Goal: Task Accomplishment & Management: Manage account settings

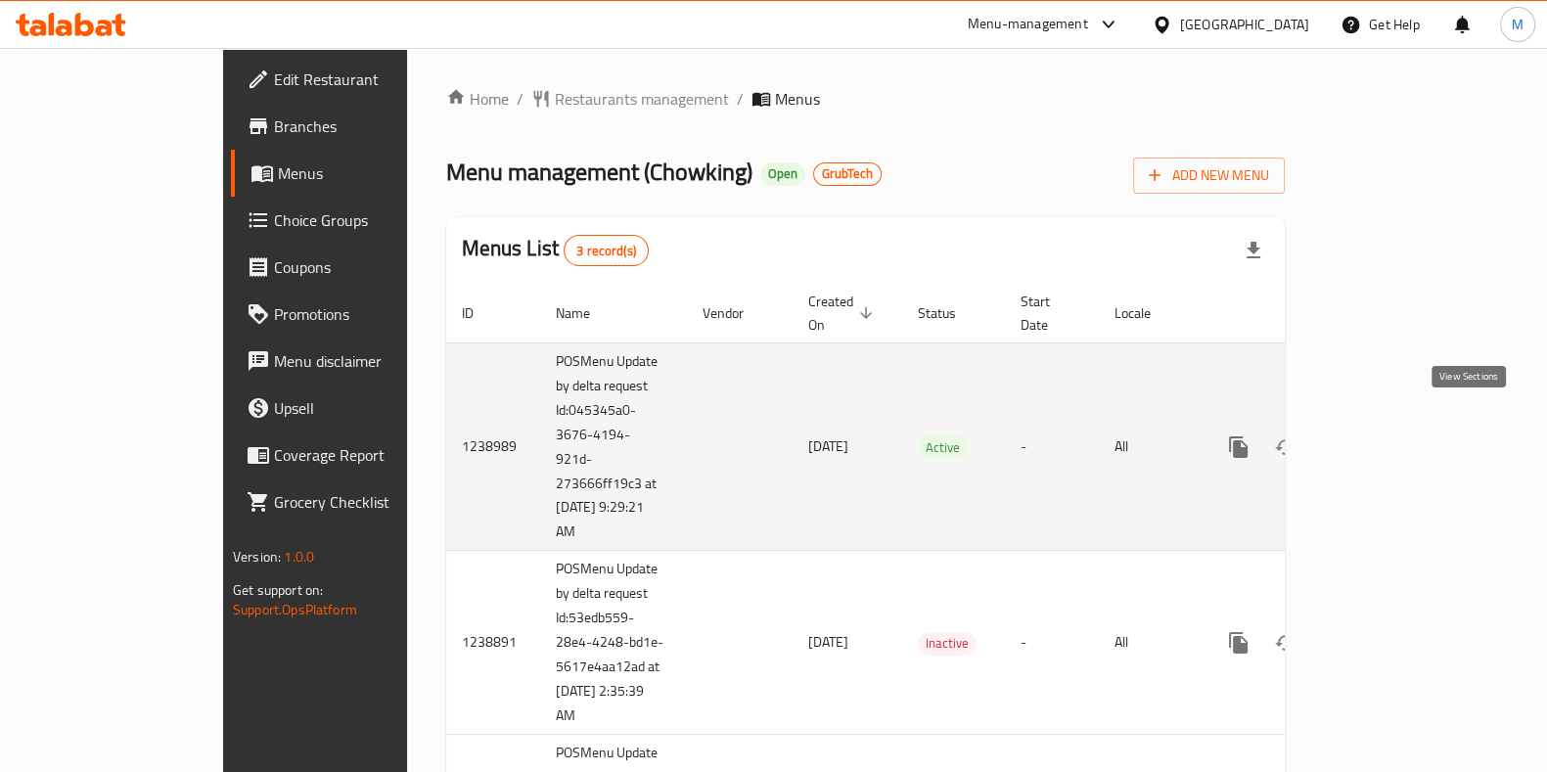
click at [1391, 435] on icon "enhanced table" at bounding box center [1379, 446] width 23 height 23
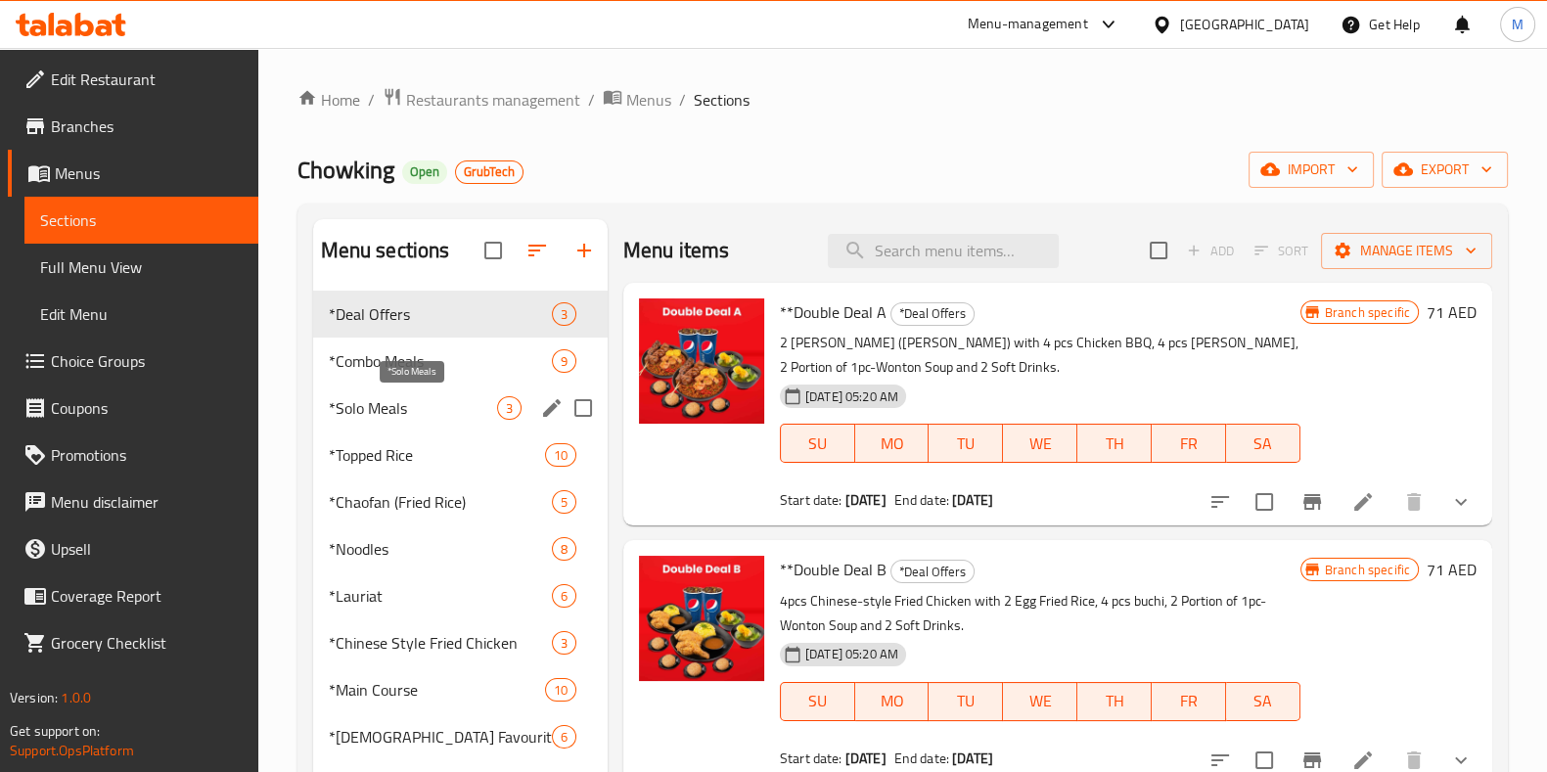
scroll to position [426, 0]
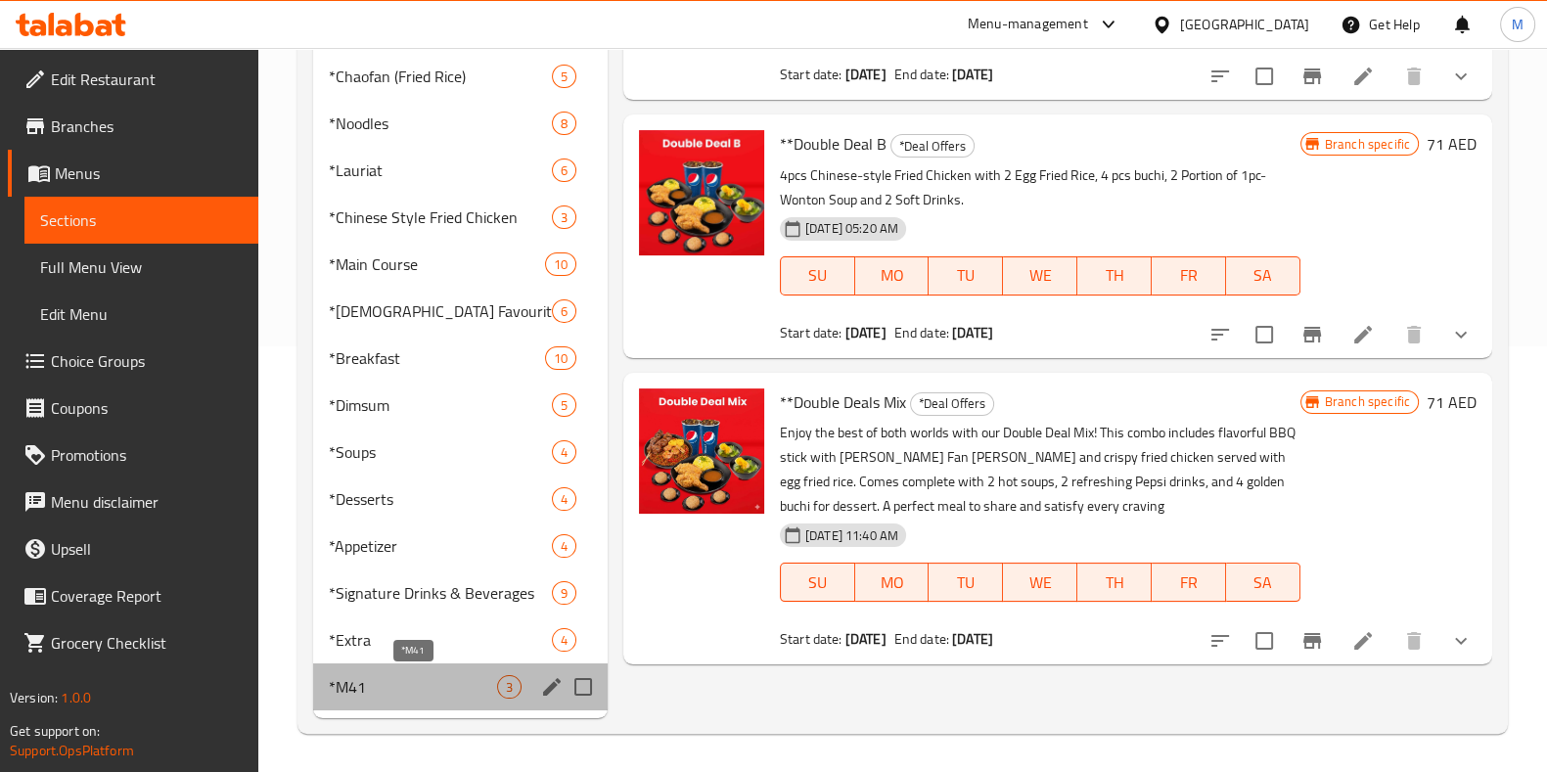
click at [423, 689] on span "*M41" at bounding box center [413, 686] width 168 height 23
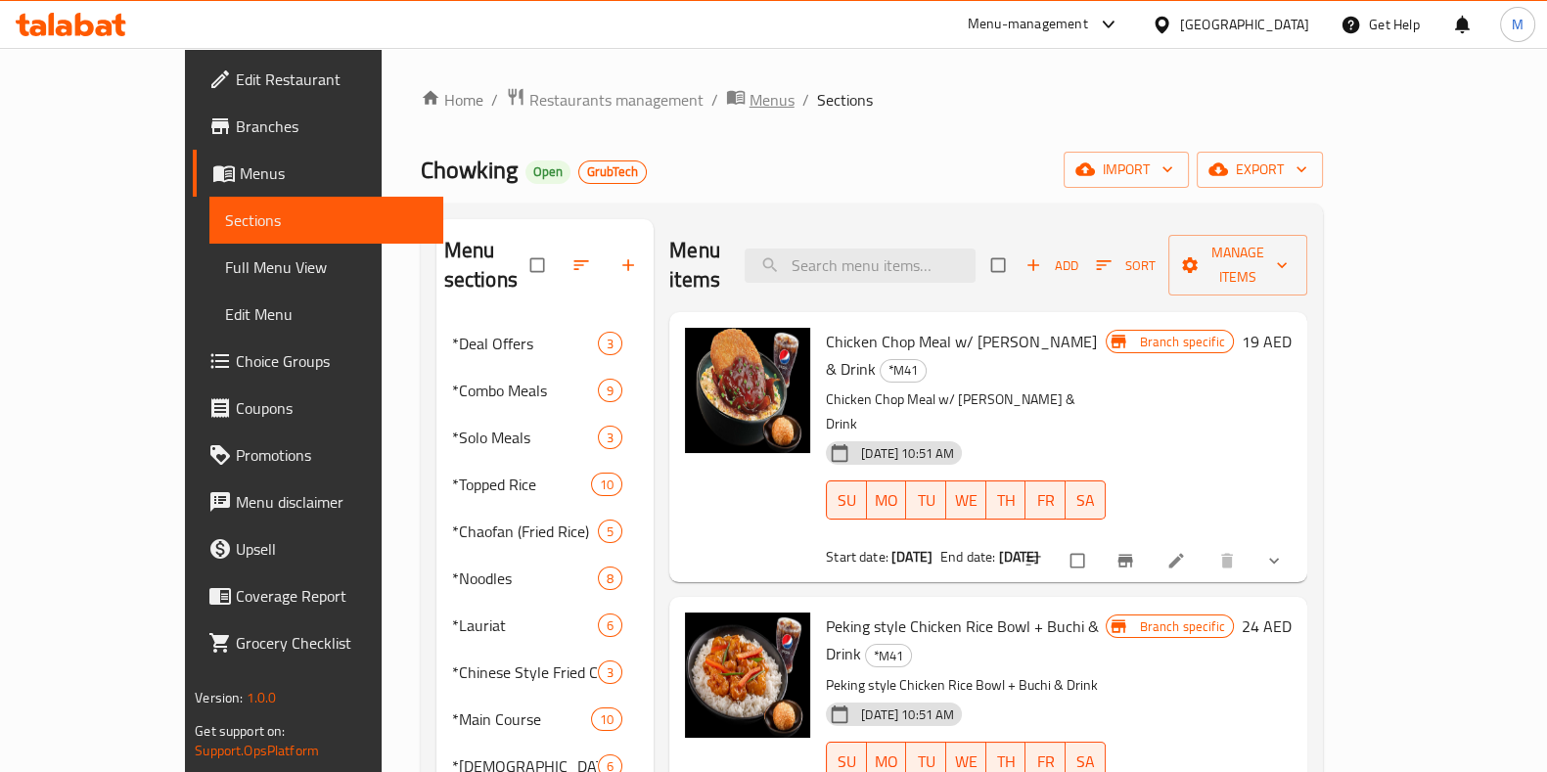
click at [749, 98] on span "Menus" at bounding box center [771, 99] width 45 height 23
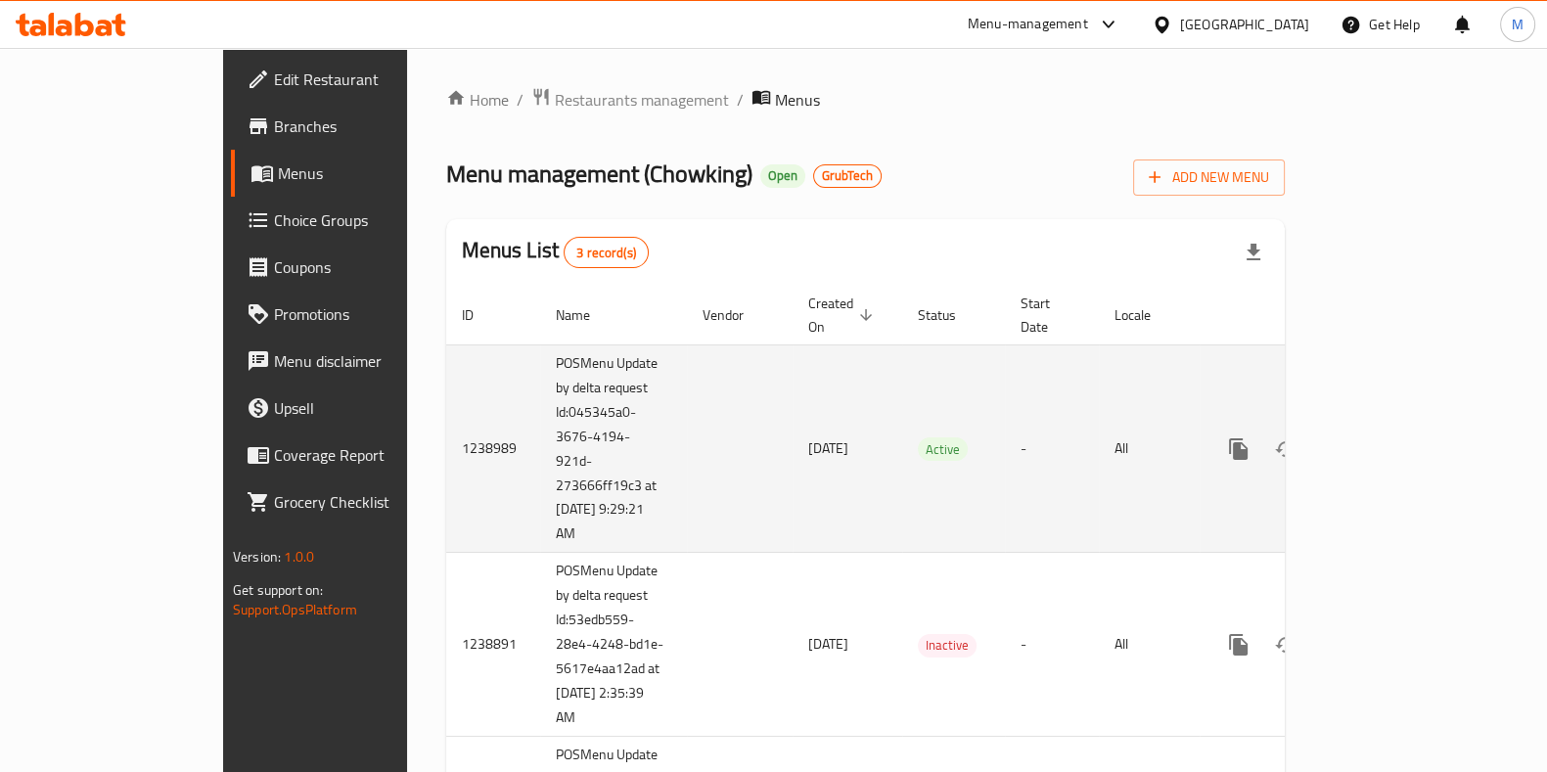
scroll to position [204, 0]
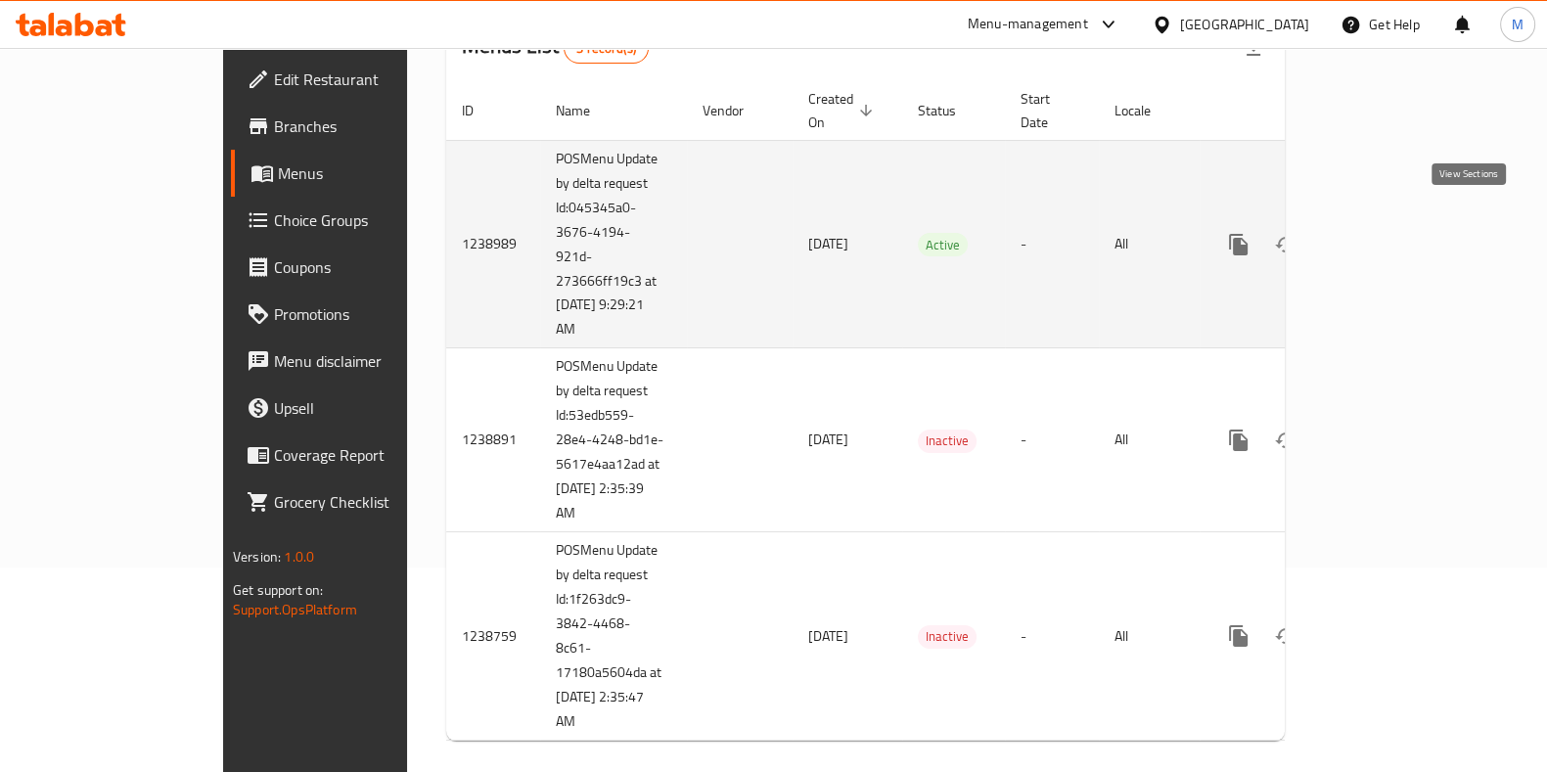
click at [1388, 236] on icon "enhanced table" at bounding box center [1380, 245] width 18 height 18
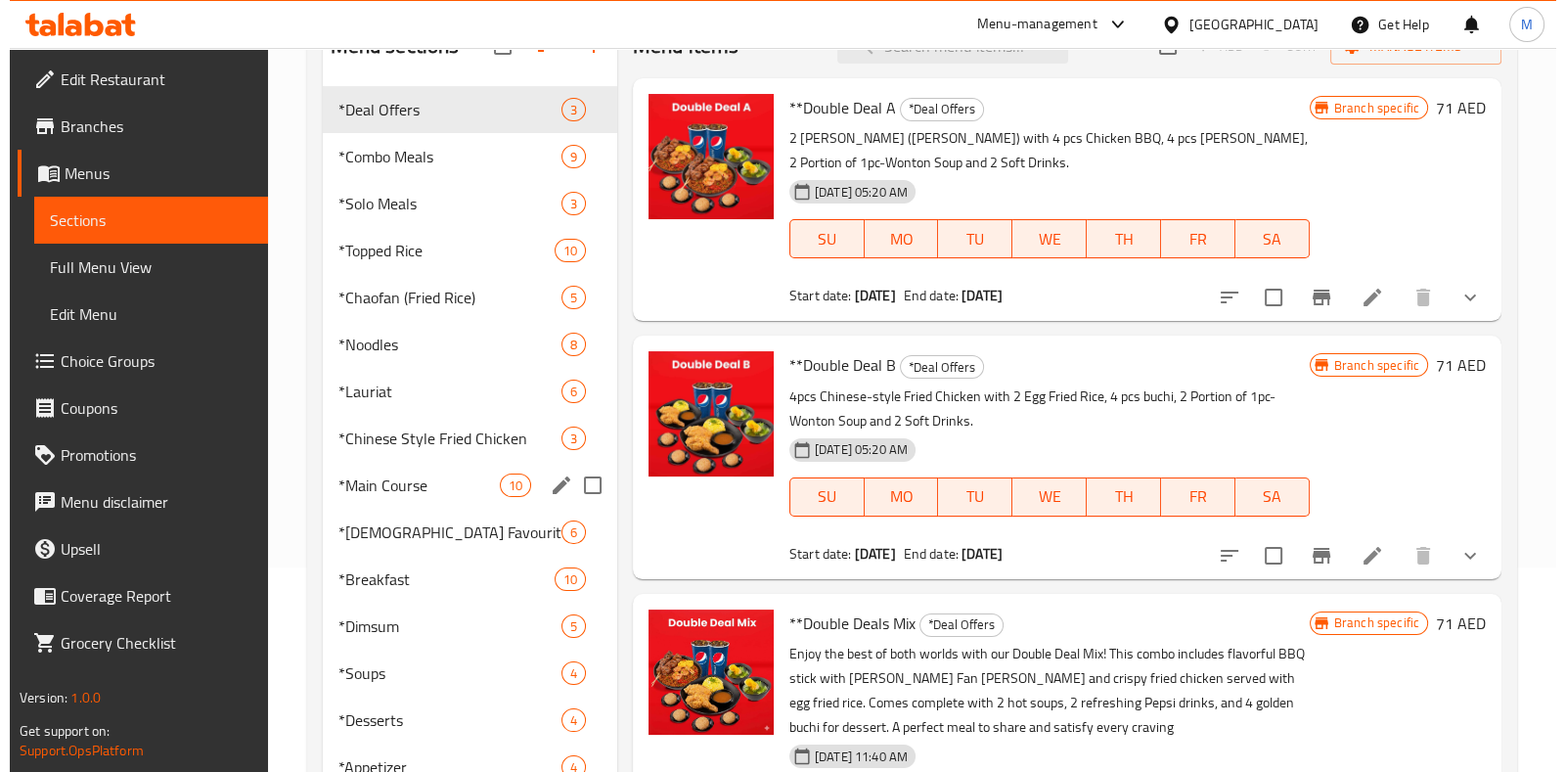
scroll to position [426, 0]
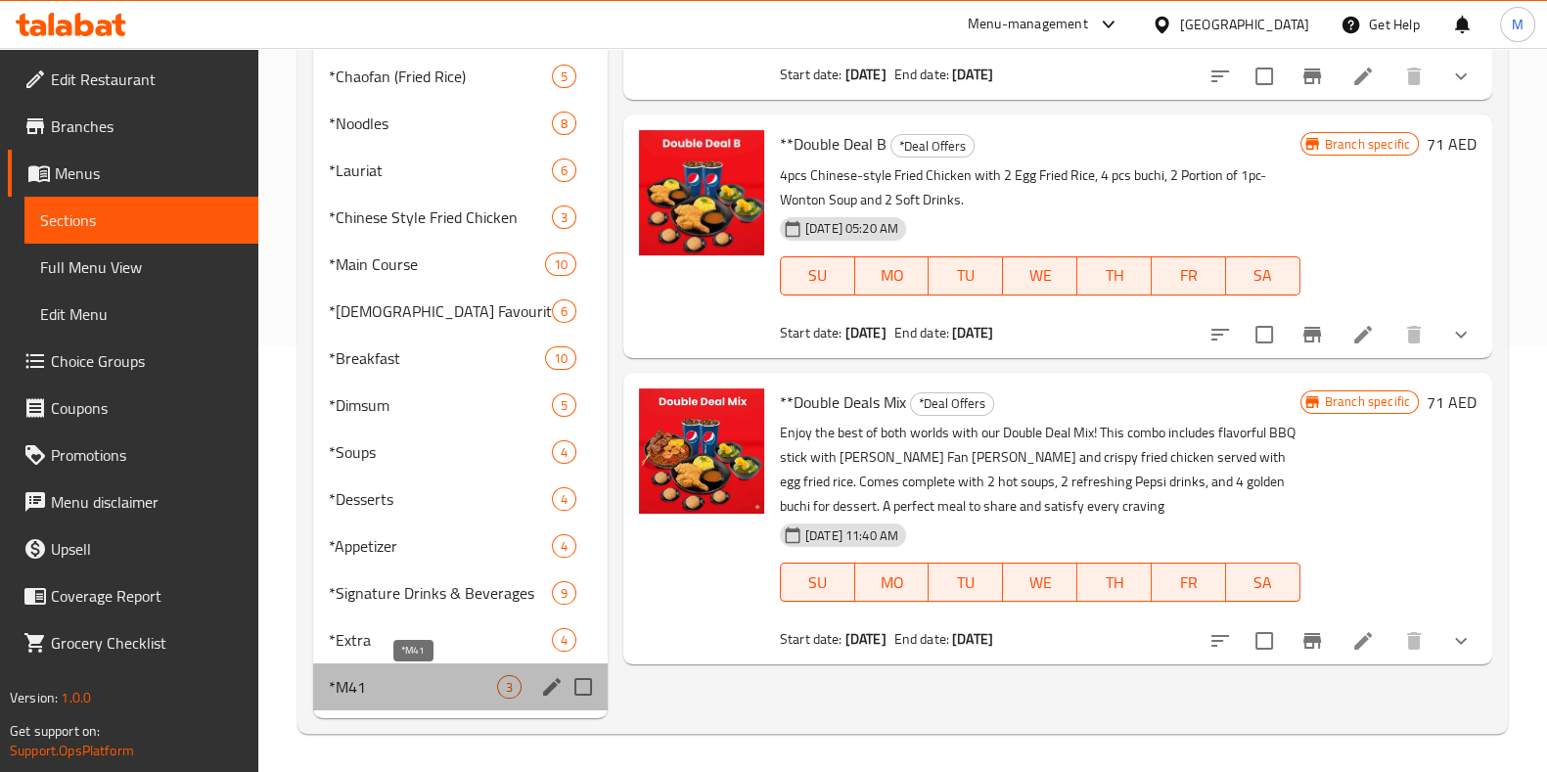
click at [476, 681] on span "*M41" at bounding box center [413, 686] width 168 height 23
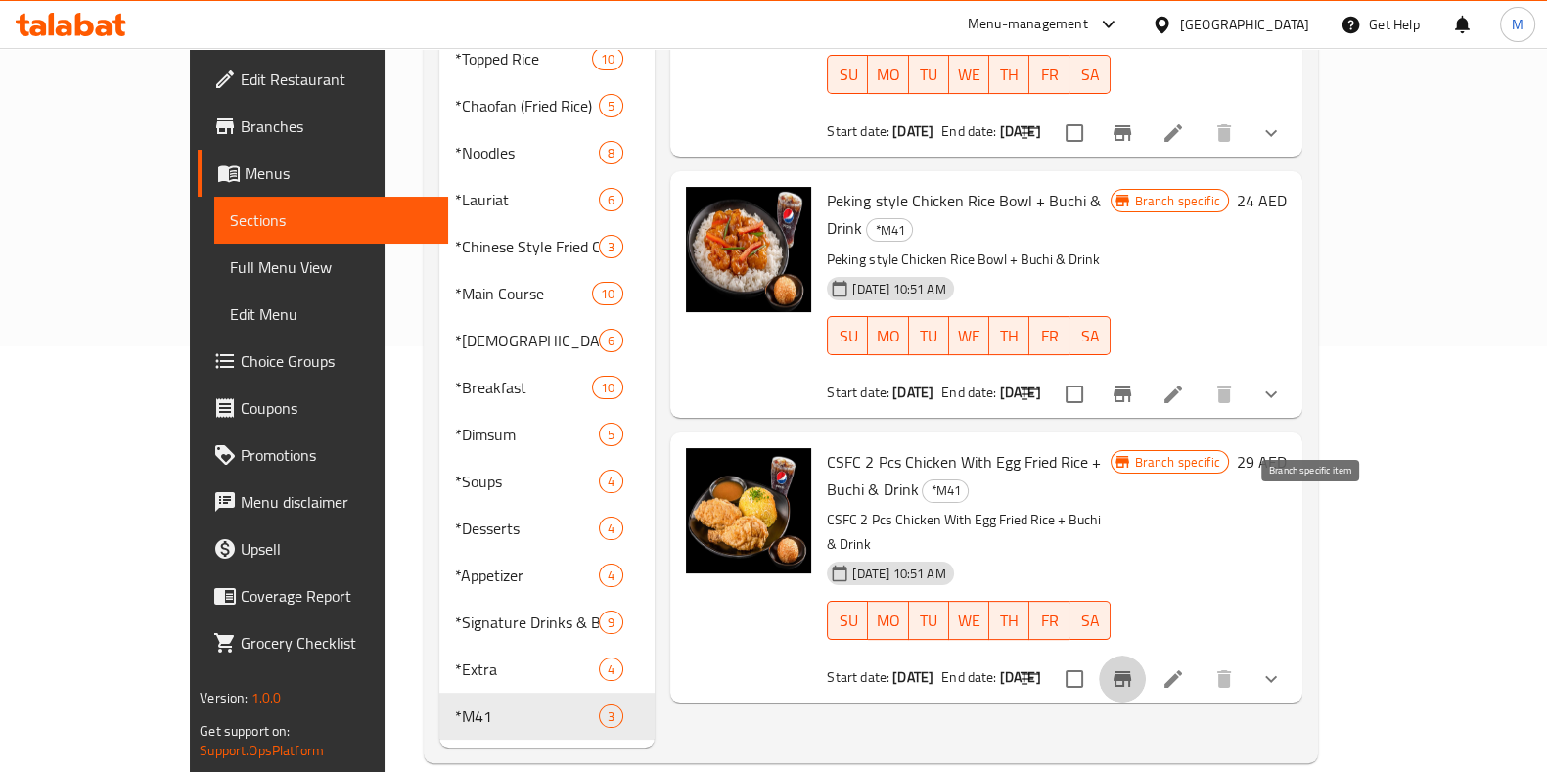
click at [1146, 655] on button "Branch-specific-item" at bounding box center [1122, 678] width 47 height 47
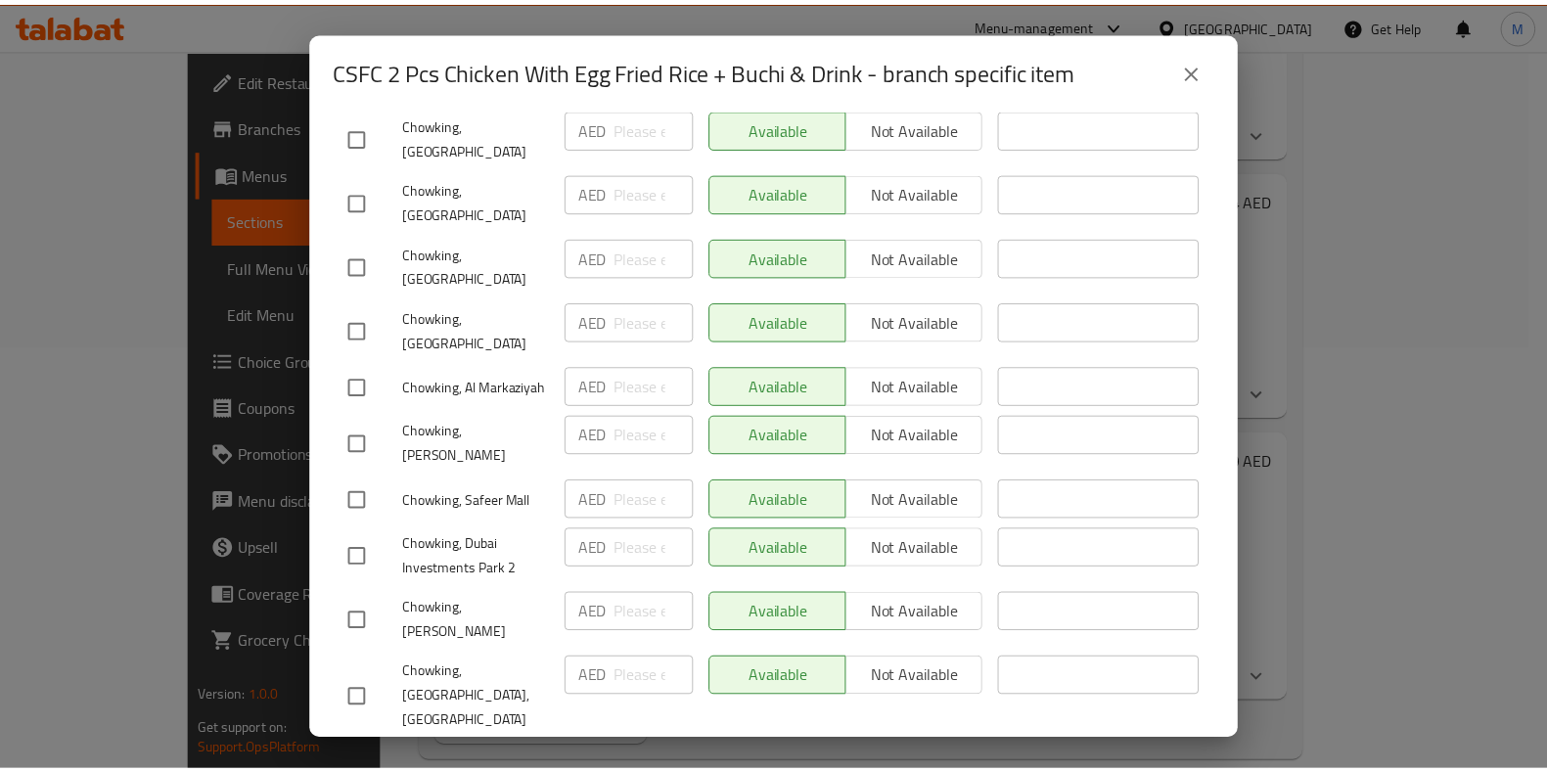
scroll to position [1946, 0]
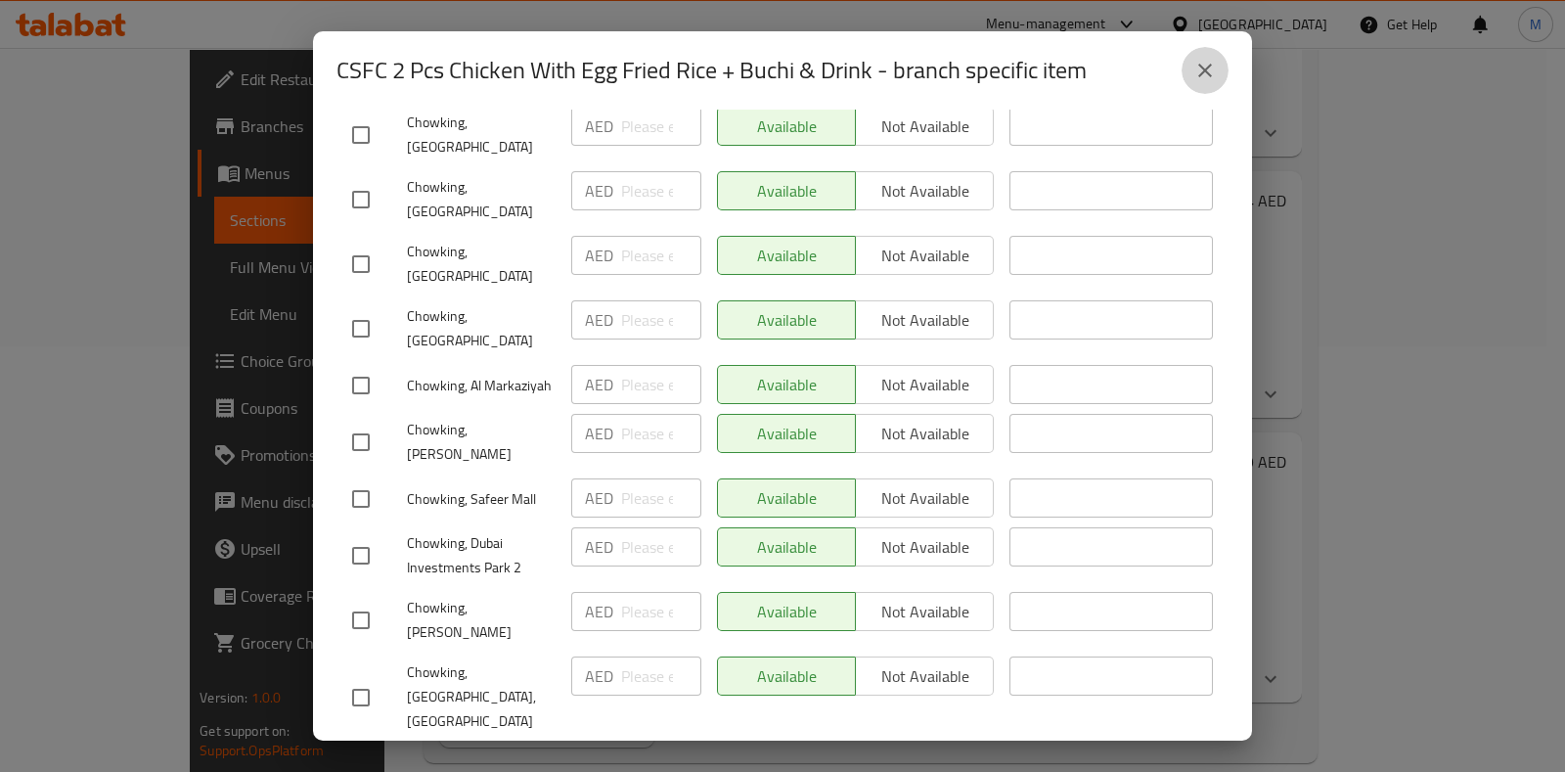
click at [1222, 66] on button "close" at bounding box center [1205, 70] width 47 height 47
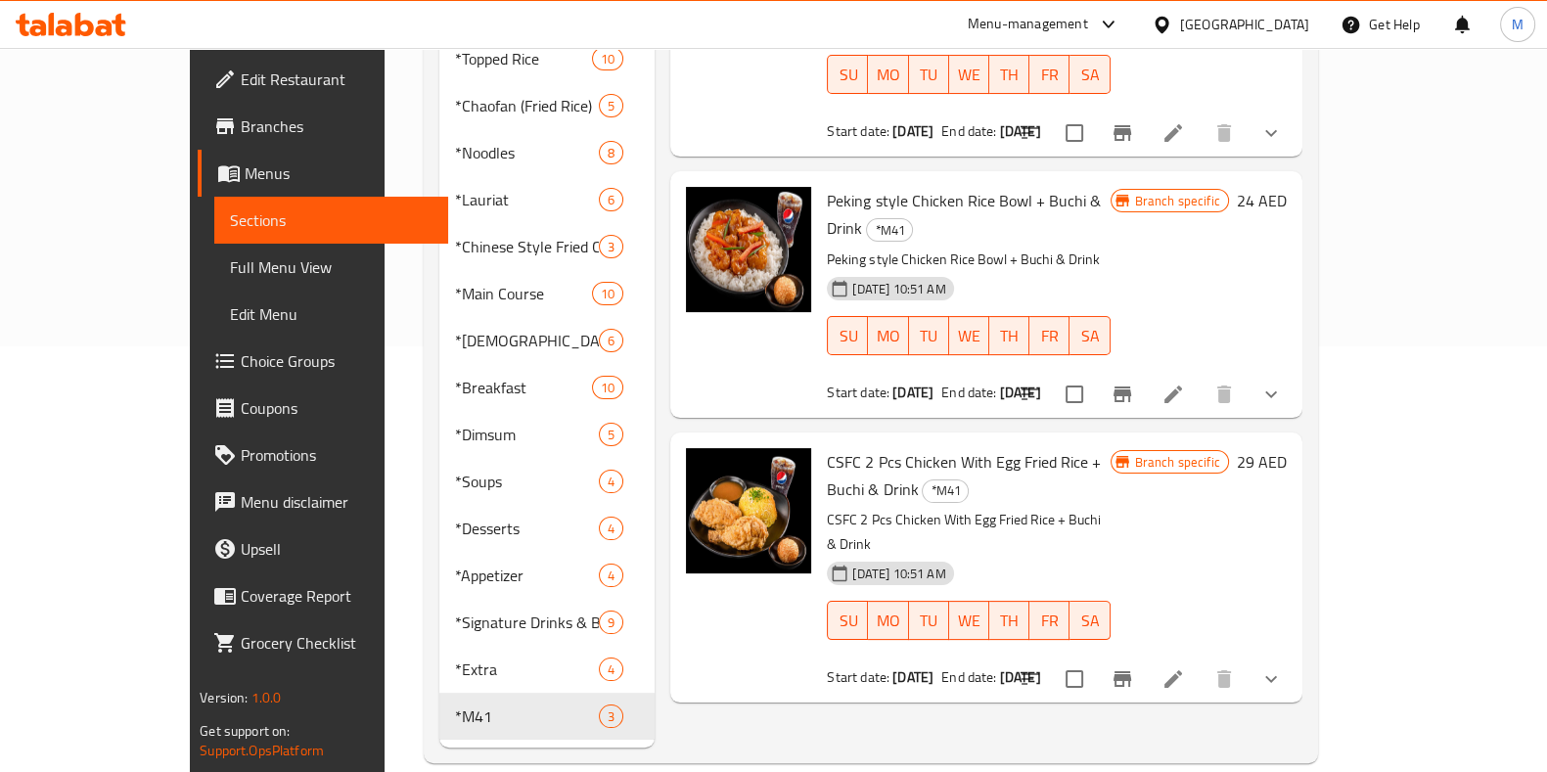
scroll to position [0, 0]
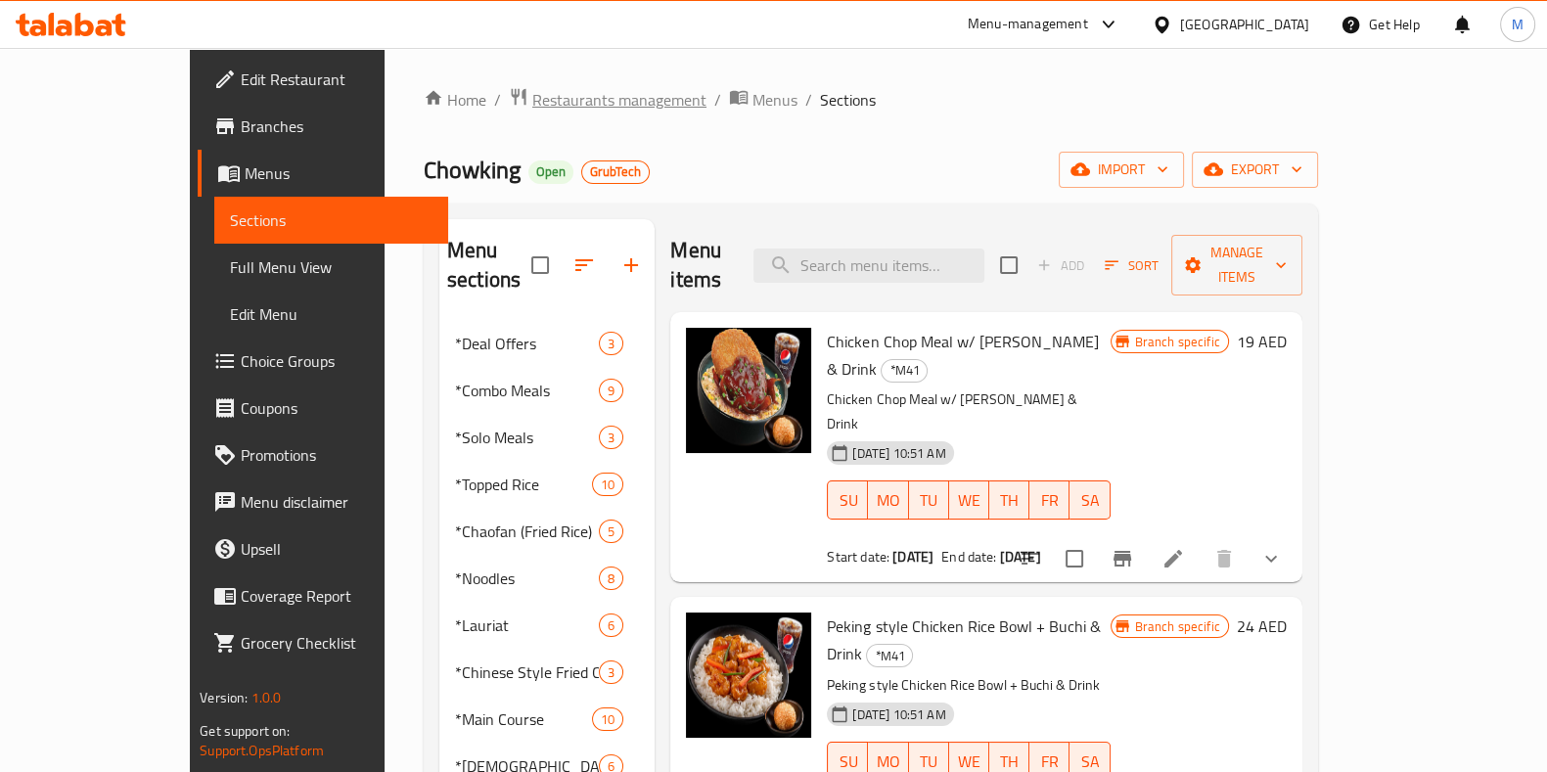
click at [532, 93] on span "Restaurants management" at bounding box center [619, 99] width 174 height 23
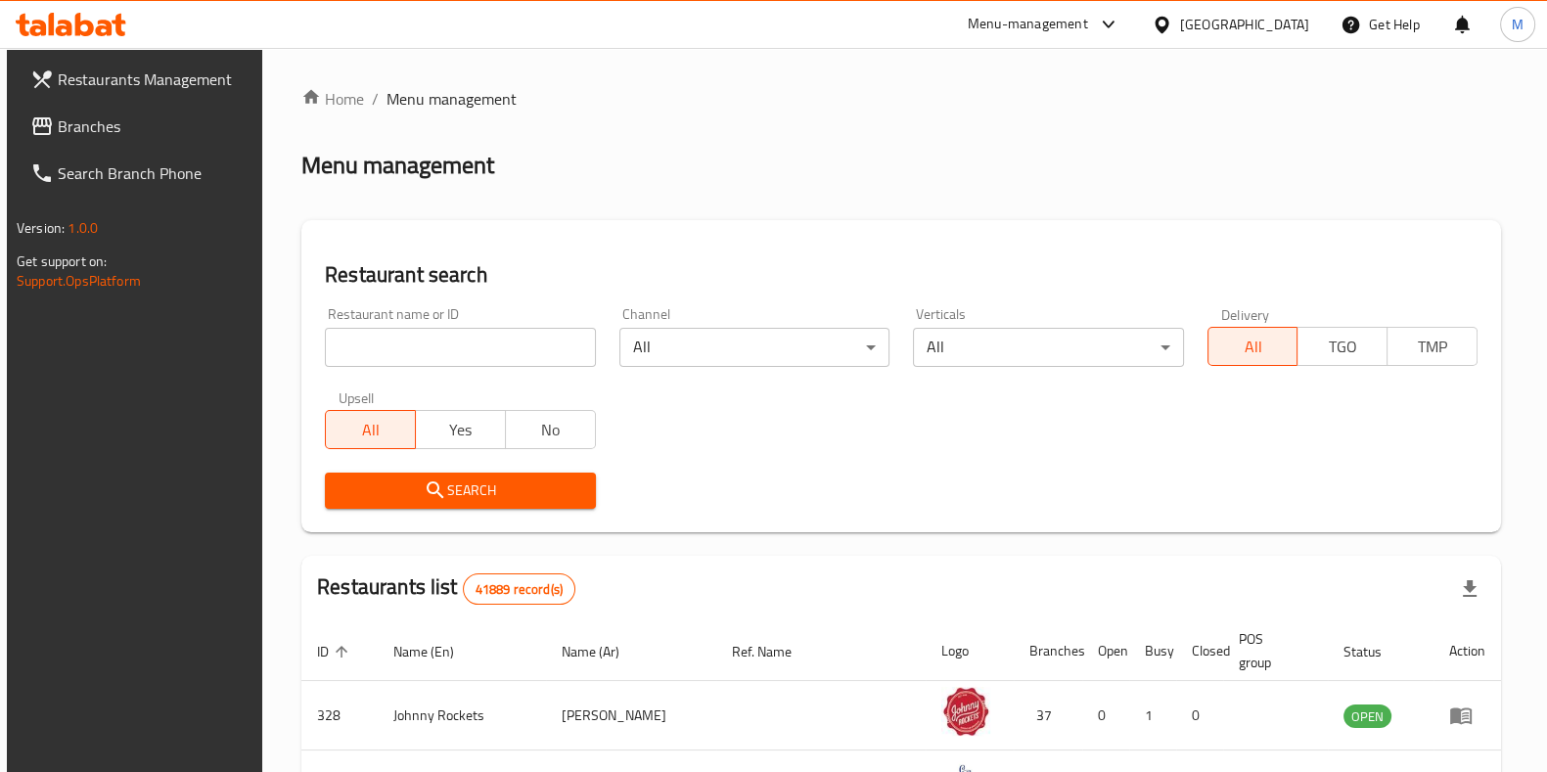
click at [363, 339] on input "search" at bounding box center [460, 347] width 270 height 39
type input "chowking"
click at [1066, 25] on div "Menu-management" at bounding box center [1028, 24] width 120 height 23
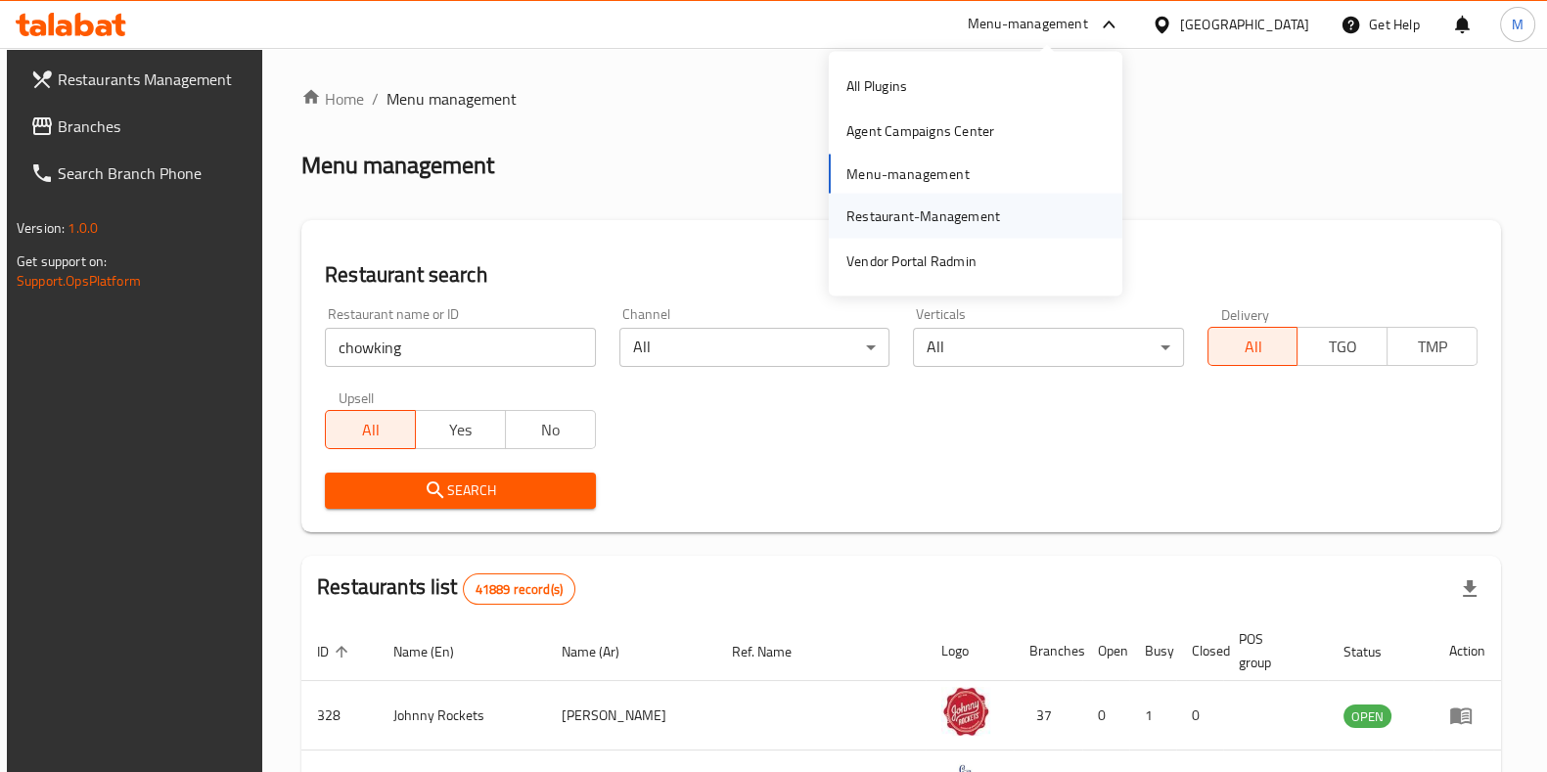
click at [930, 217] on div "Restaurant-Management" at bounding box center [923, 215] width 154 height 22
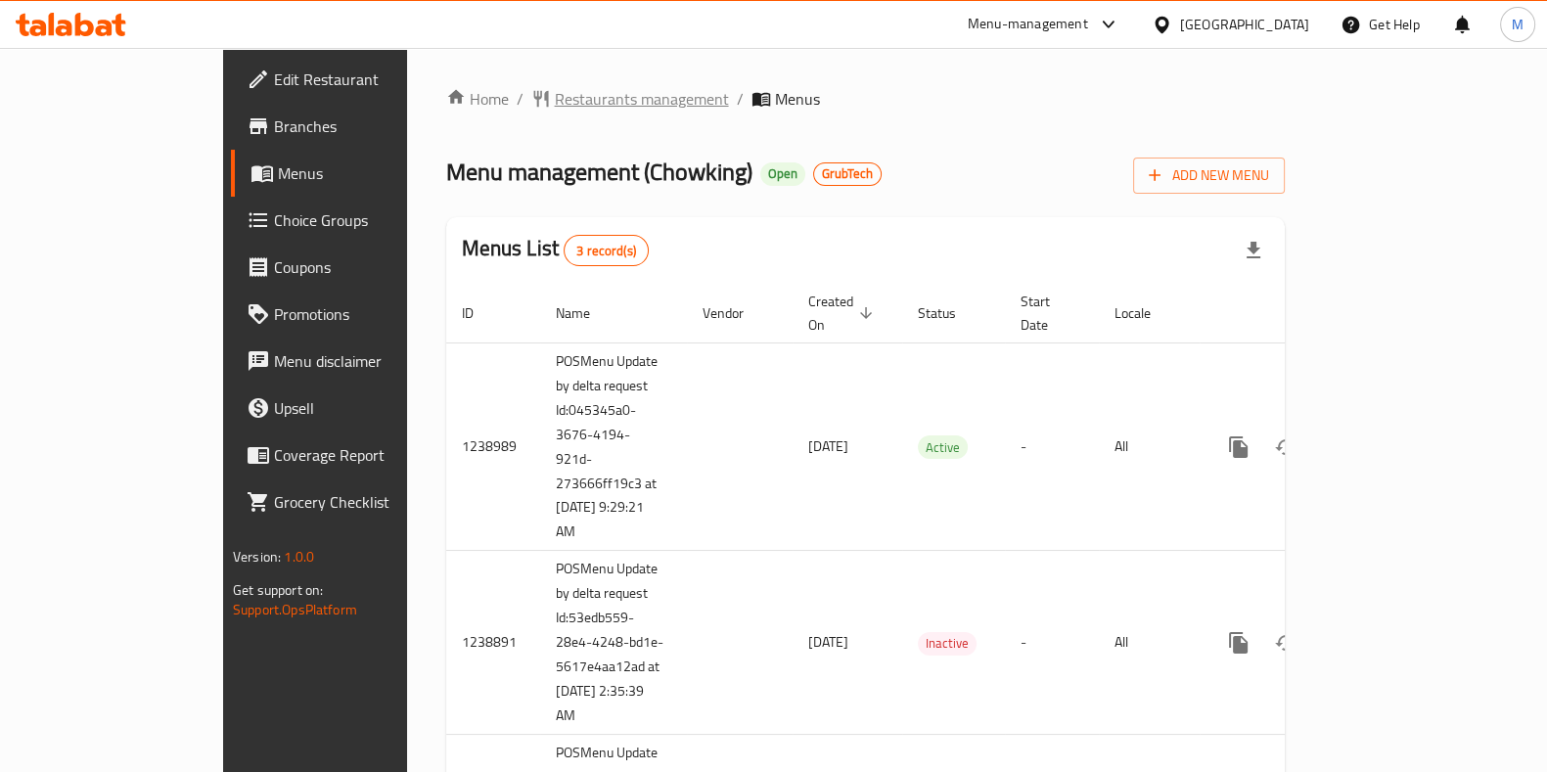
click at [555, 104] on span "Restaurants management" at bounding box center [642, 98] width 174 height 23
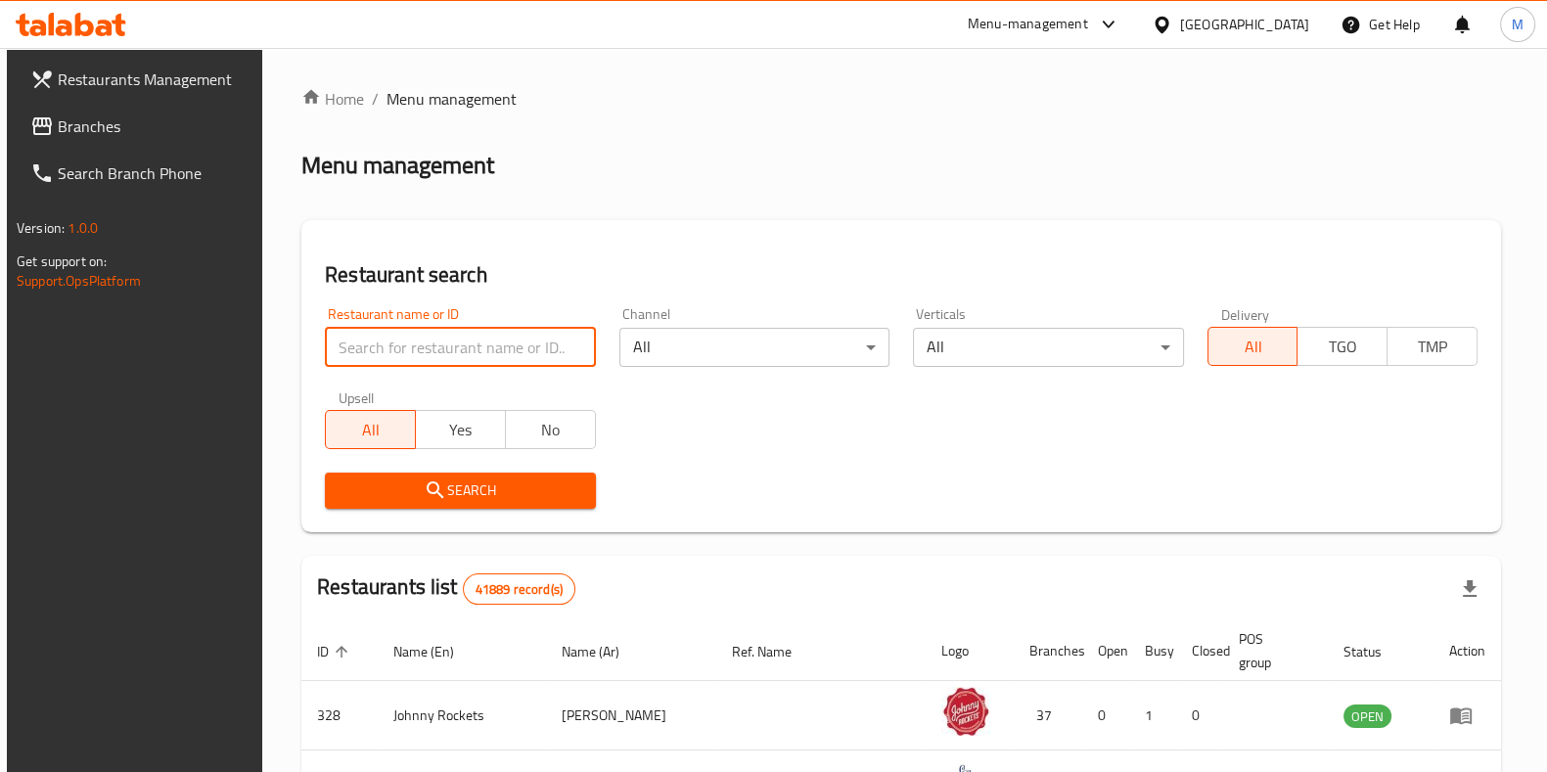
click at [499, 341] on input "search" at bounding box center [460, 347] width 270 height 39
type input "chowking"
click button "Search" at bounding box center [460, 491] width 270 height 36
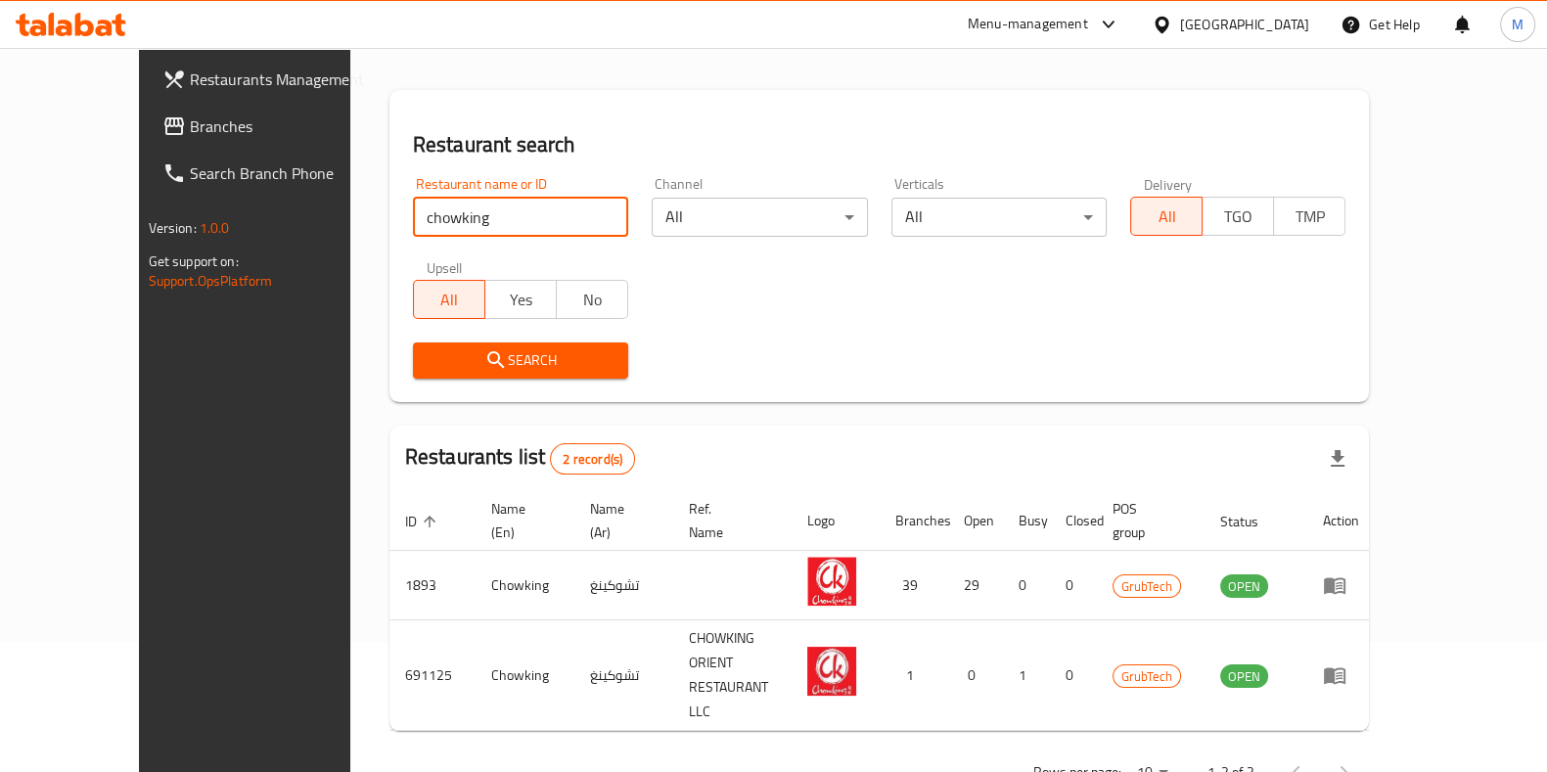
scroll to position [132, 0]
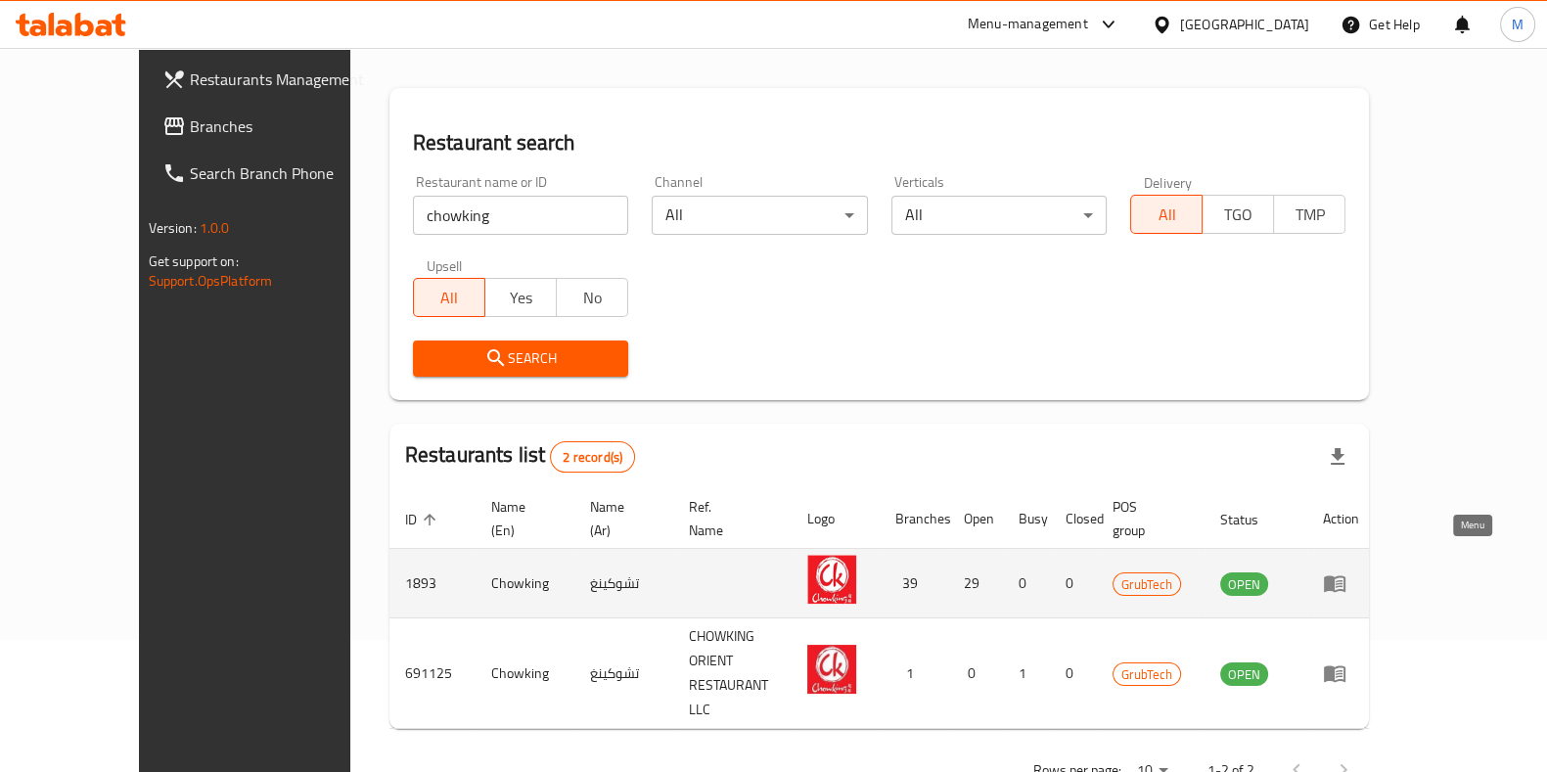
click at [1346, 571] on icon "enhanced table" at bounding box center [1334, 582] width 23 height 23
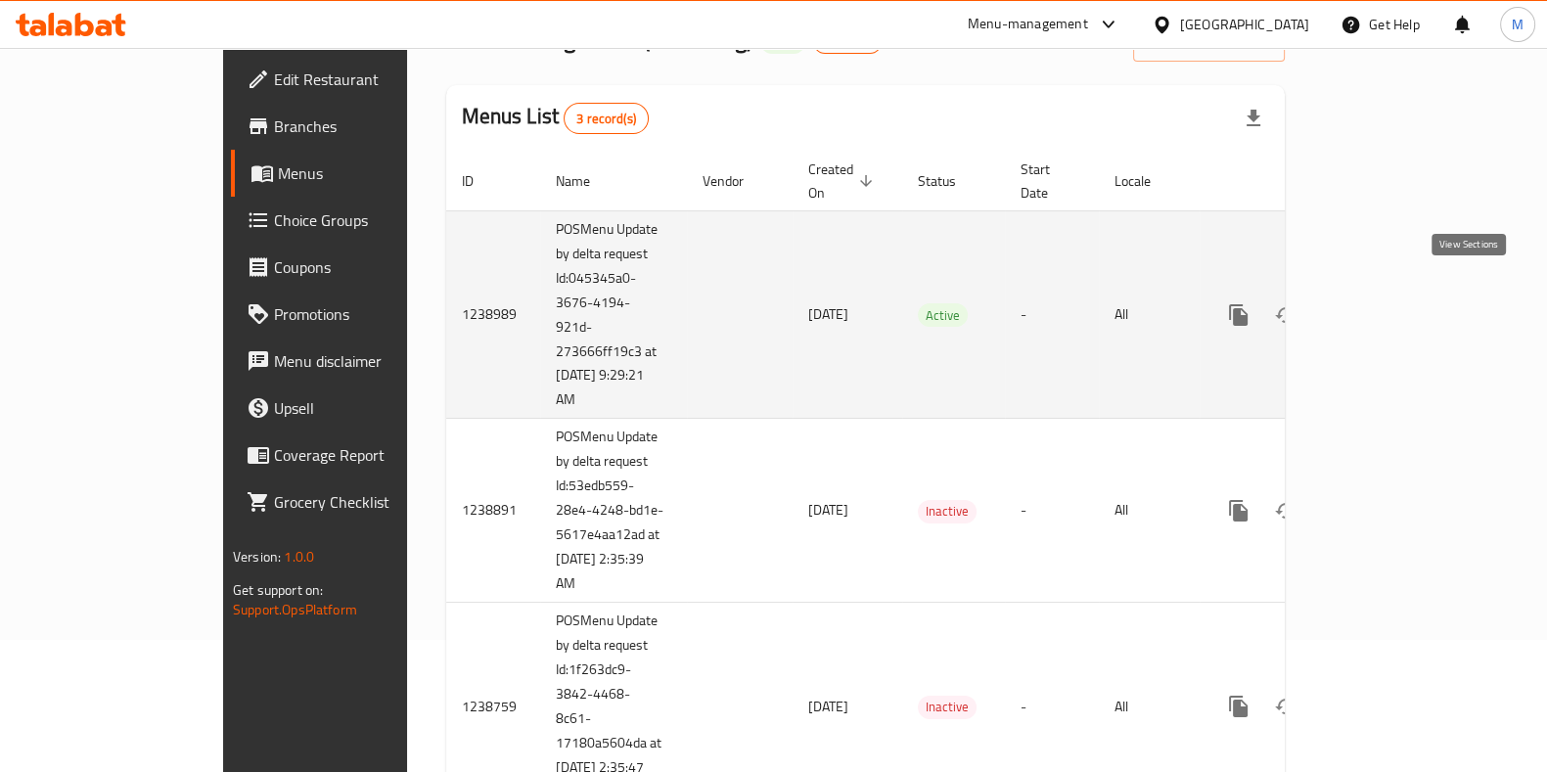
click at [1391, 303] on icon "enhanced table" at bounding box center [1379, 314] width 23 height 23
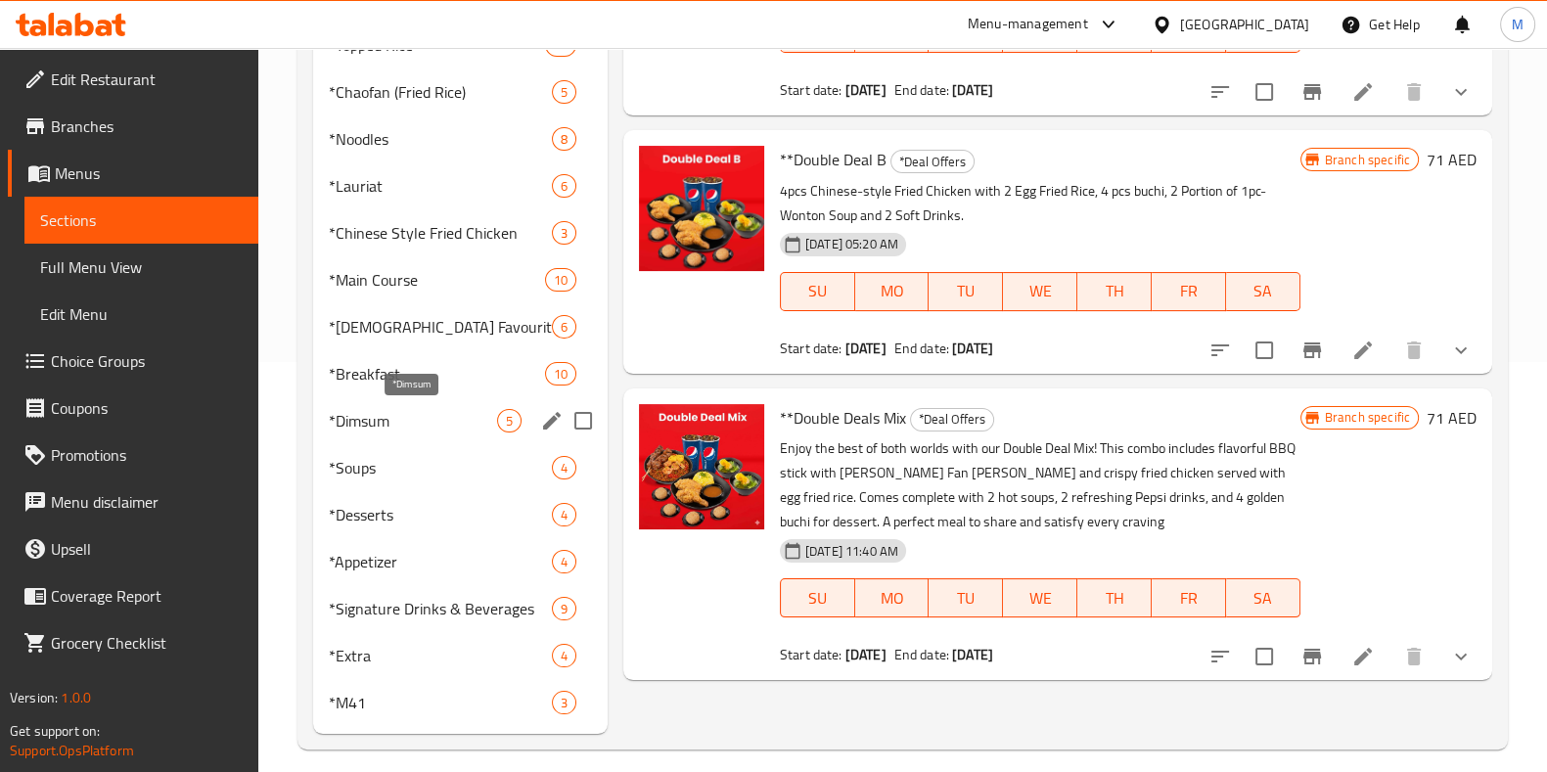
scroll to position [426, 0]
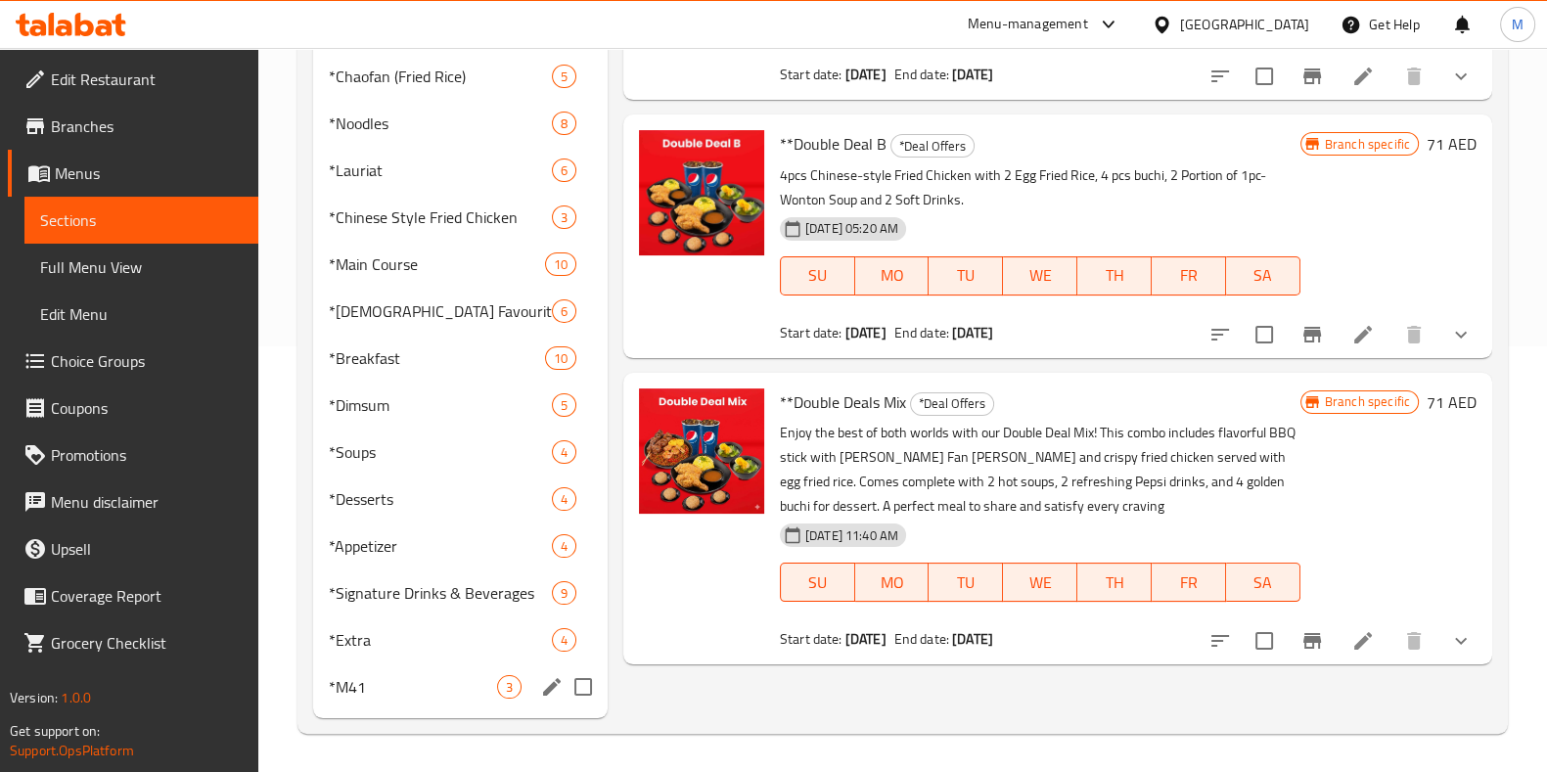
click at [396, 699] on div "*M41 3" at bounding box center [460, 686] width 294 height 47
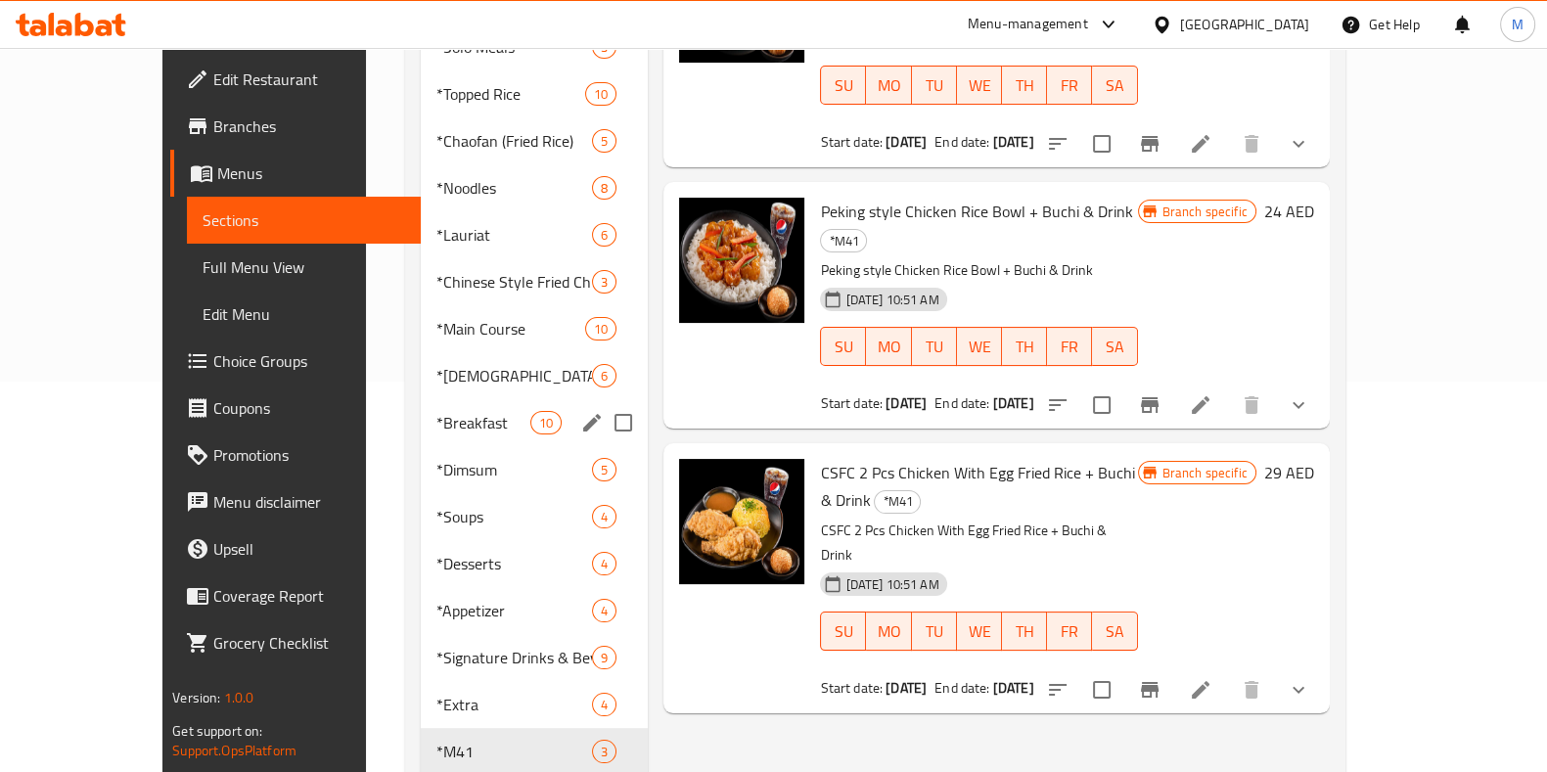
scroll to position [426, 0]
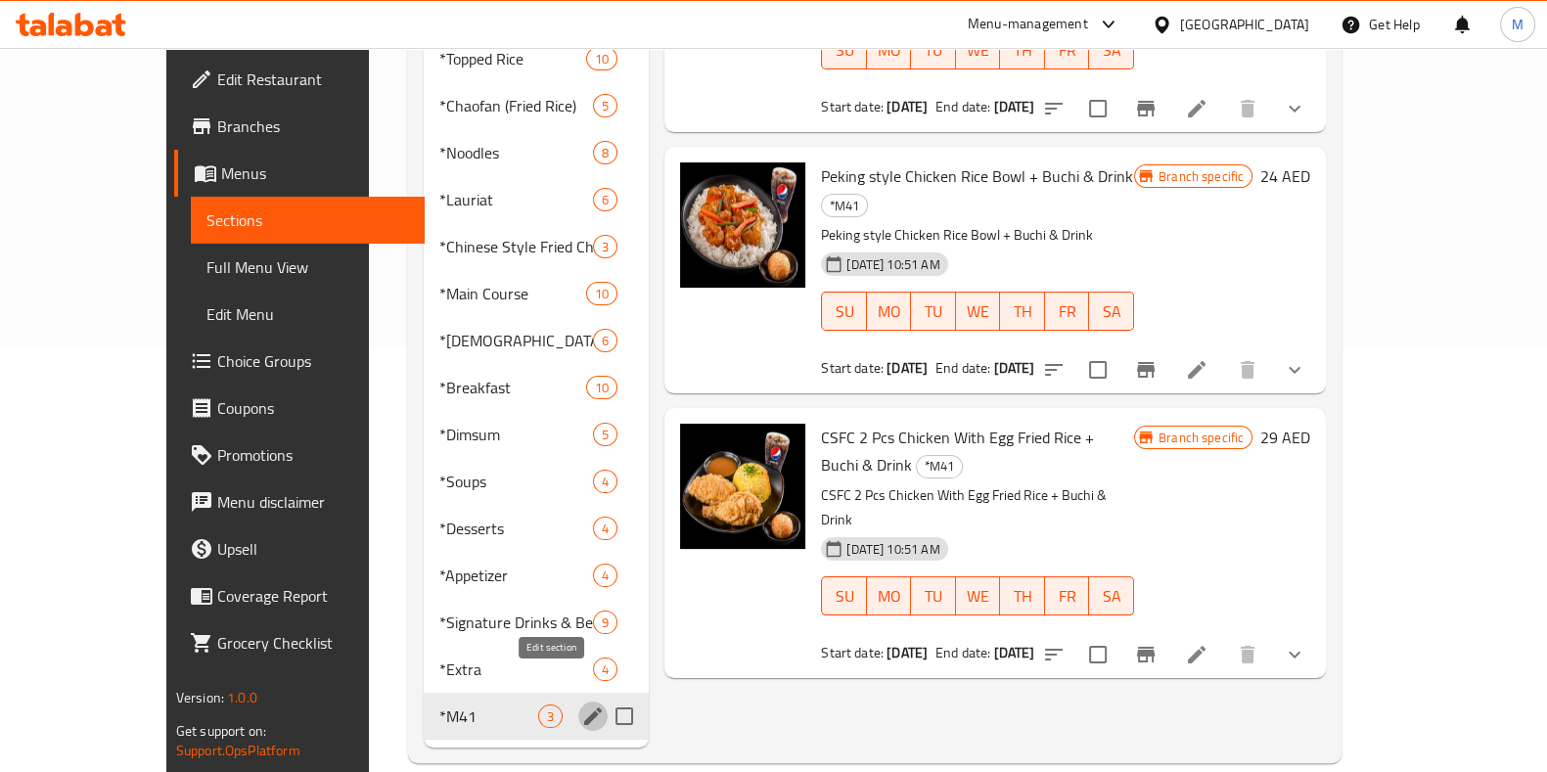
click at [581, 704] on icon "edit" at bounding box center [592, 715] width 23 height 23
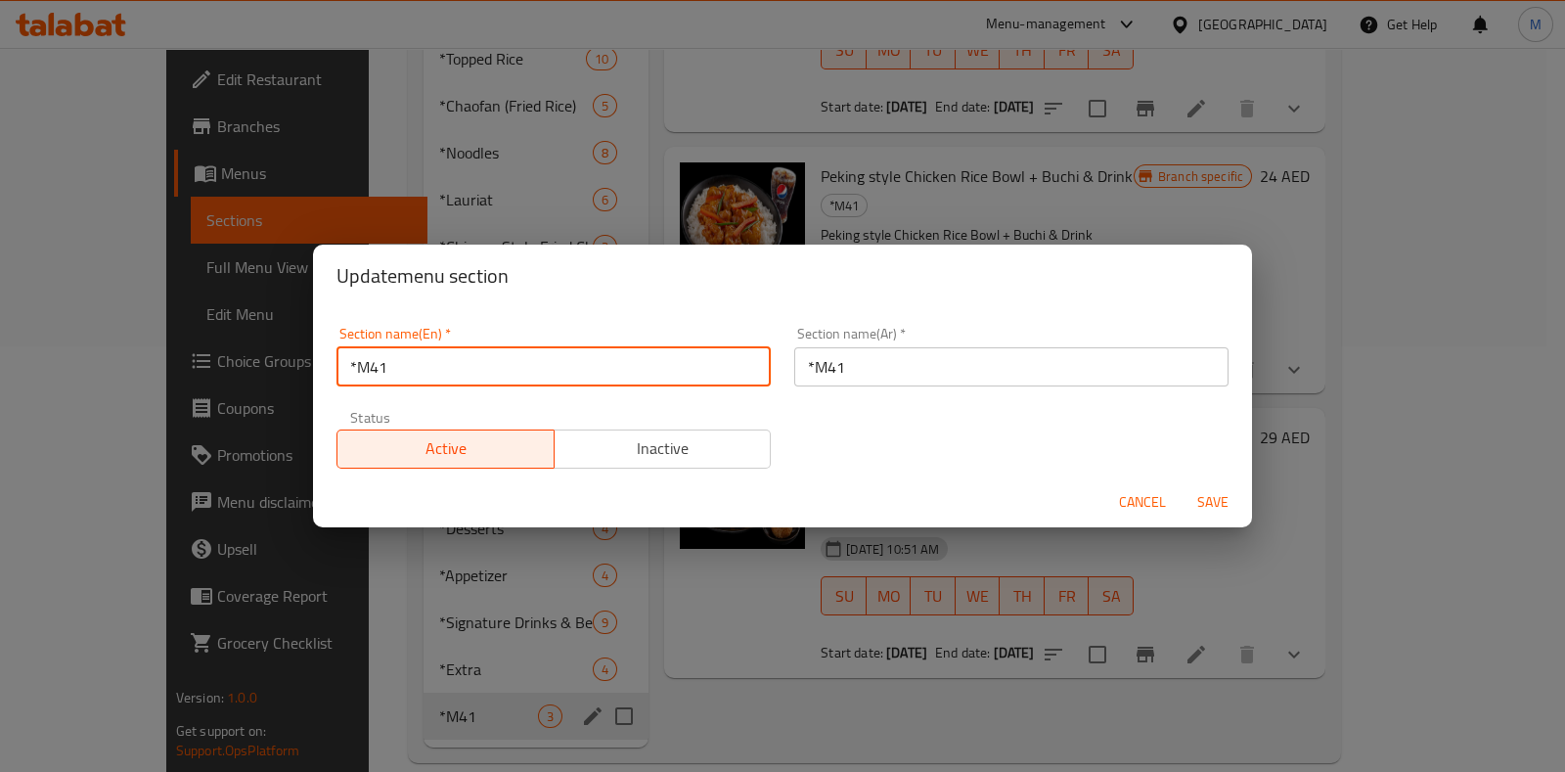
drag, startPoint x: 353, startPoint y: 357, endPoint x: 315, endPoint y: 354, distance: 38.3
click at [315, 354] on div "Section name(En)   * *M41 Section name(En) * Section name(Ar)   * *M41 Section …" at bounding box center [782, 391] width 939 height 169
type input "M41"
click at [1182, 484] on button "Save" at bounding box center [1213, 502] width 63 height 36
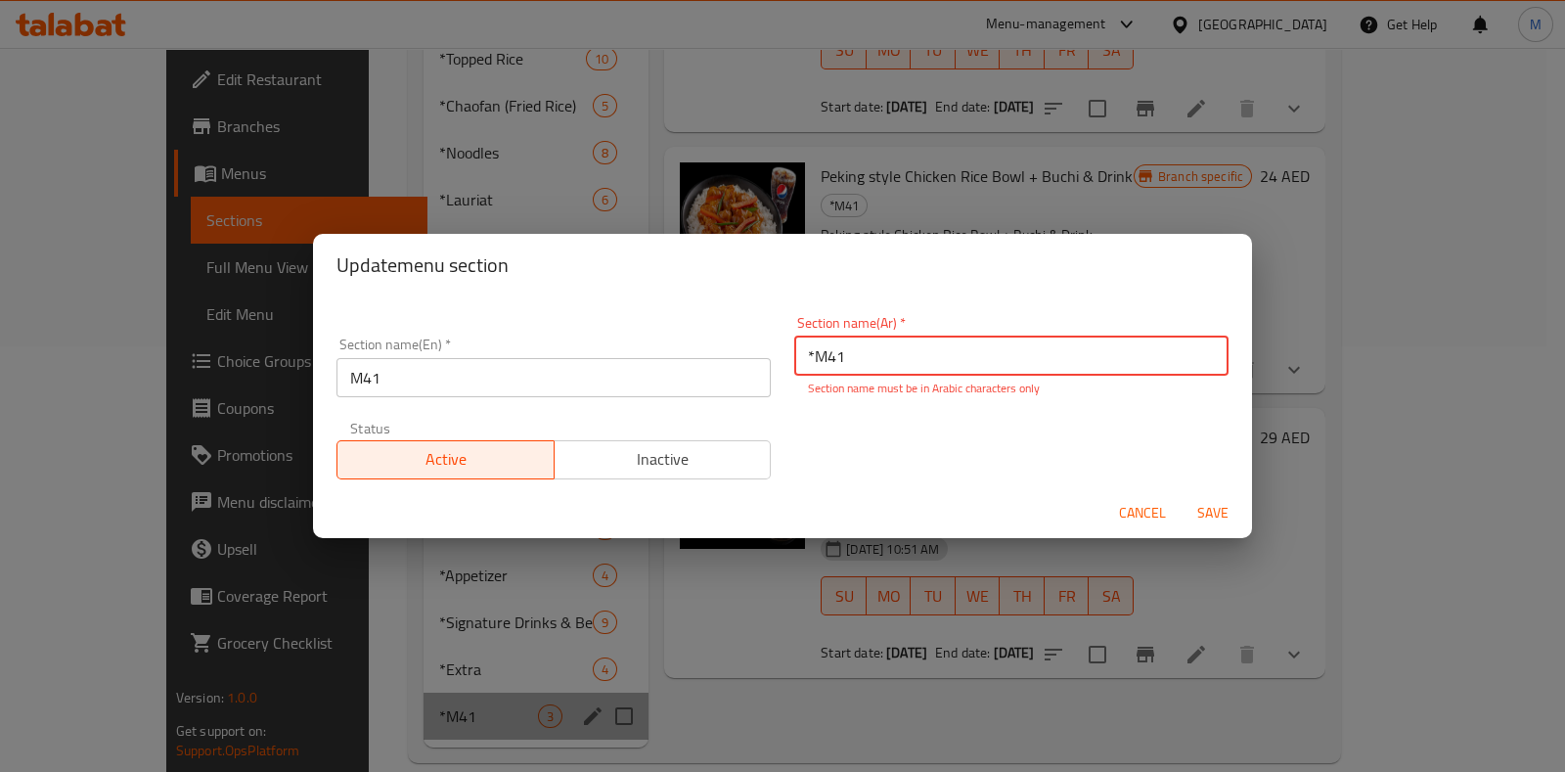
drag, startPoint x: 924, startPoint y: 352, endPoint x: 636, endPoint y: 337, distance: 289.0
click at [636, 337] on div "Section name(En)   * M41 Section name(En) * Section name(Ar)   * *M41 Section n…" at bounding box center [783, 397] width 916 height 187
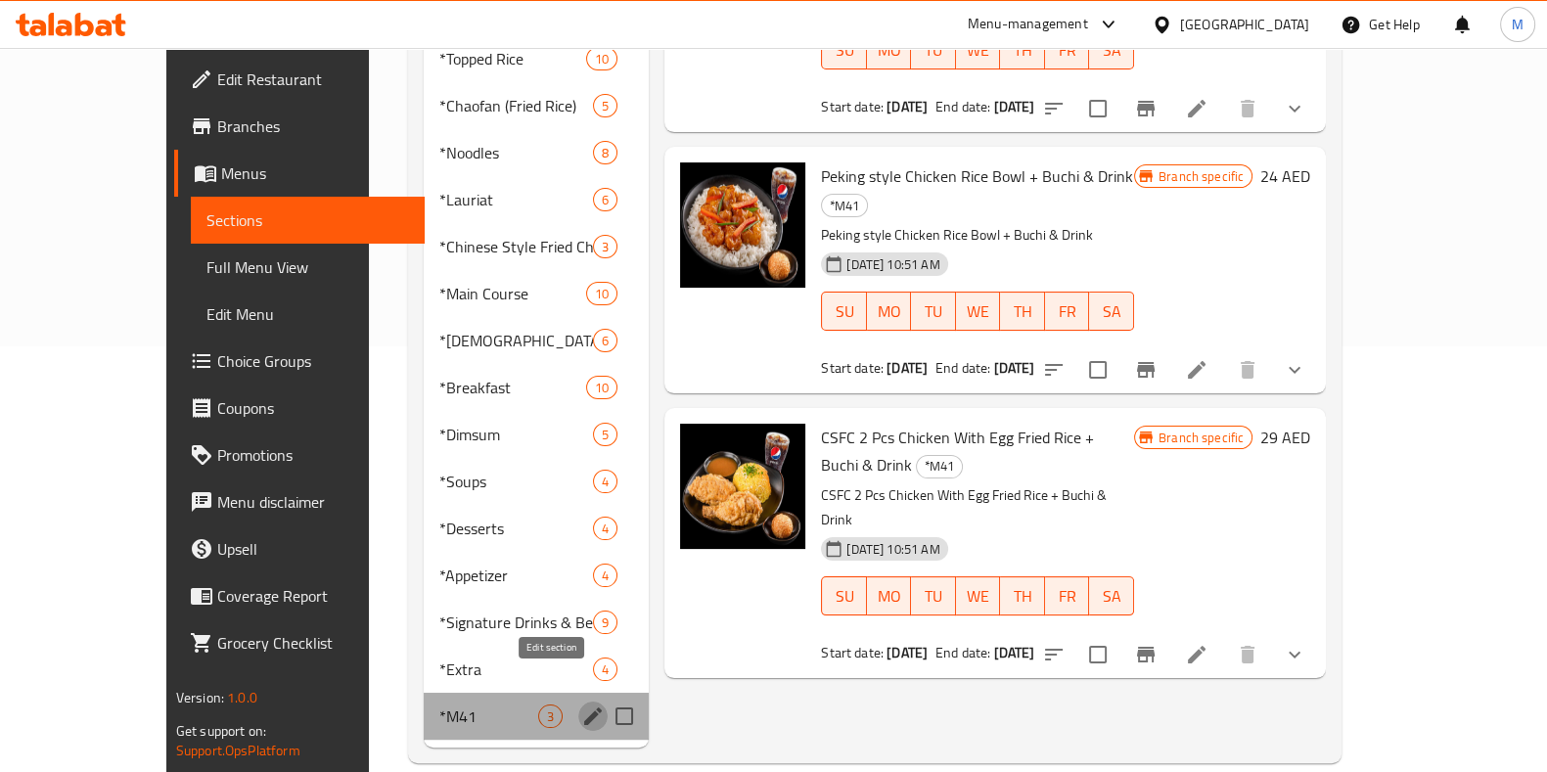
click at [581, 704] on icon "edit" at bounding box center [592, 715] width 23 height 23
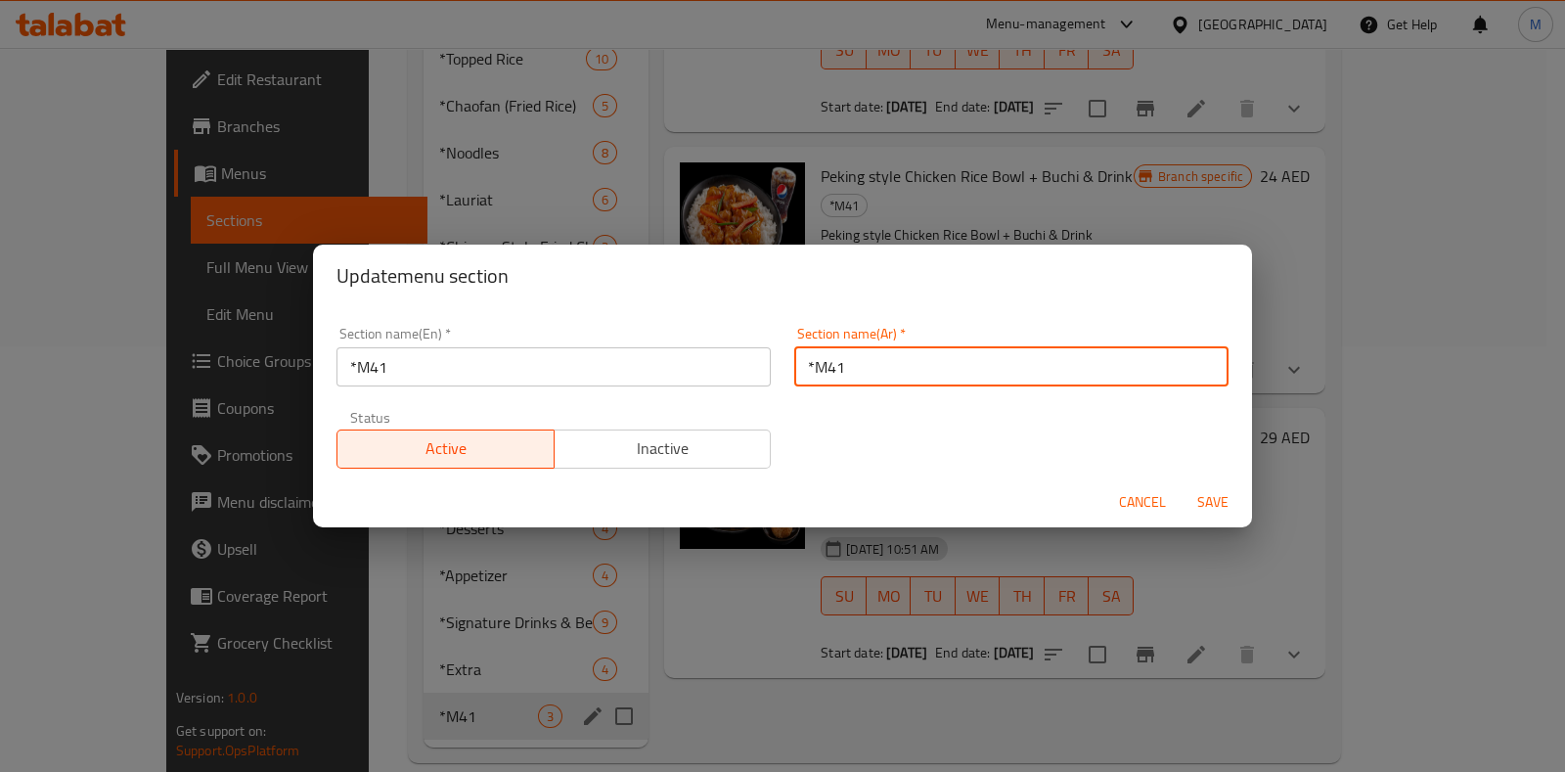
drag, startPoint x: 906, startPoint y: 372, endPoint x: 753, endPoint y: 370, distance: 152.6
click at [753, 370] on div "Section name(En)   * *M41 Section name(En) * Section name(Ar)   * *M41 Section …" at bounding box center [783, 397] width 916 height 165
paste input "م"
type input "م41"
click at [1217, 501] on span "Save" at bounding box center [1213, 502] width 47 height 24
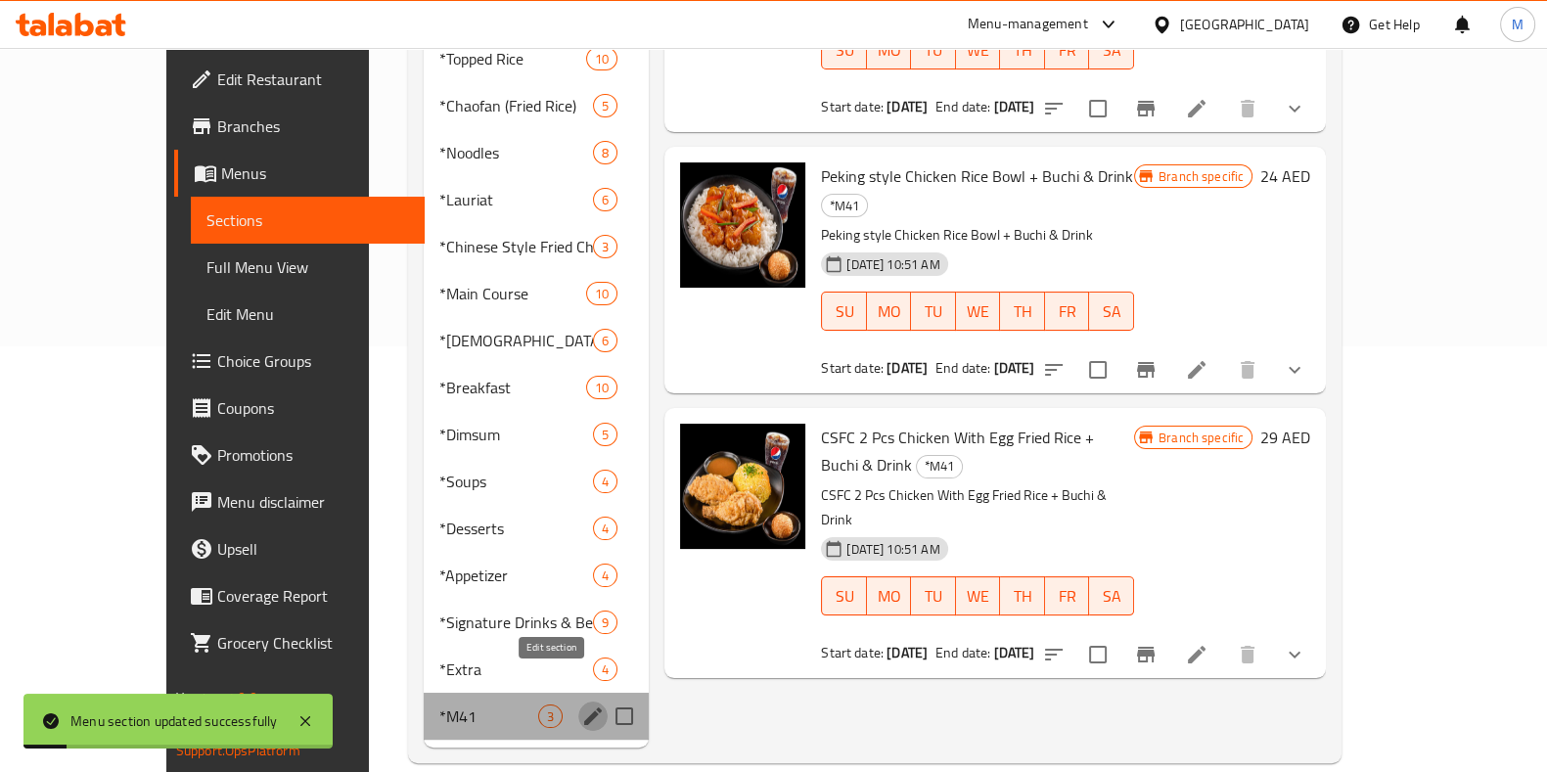
click at [584, 707] on icon "edit" at bounding box center [593, 716] width 18 height 18
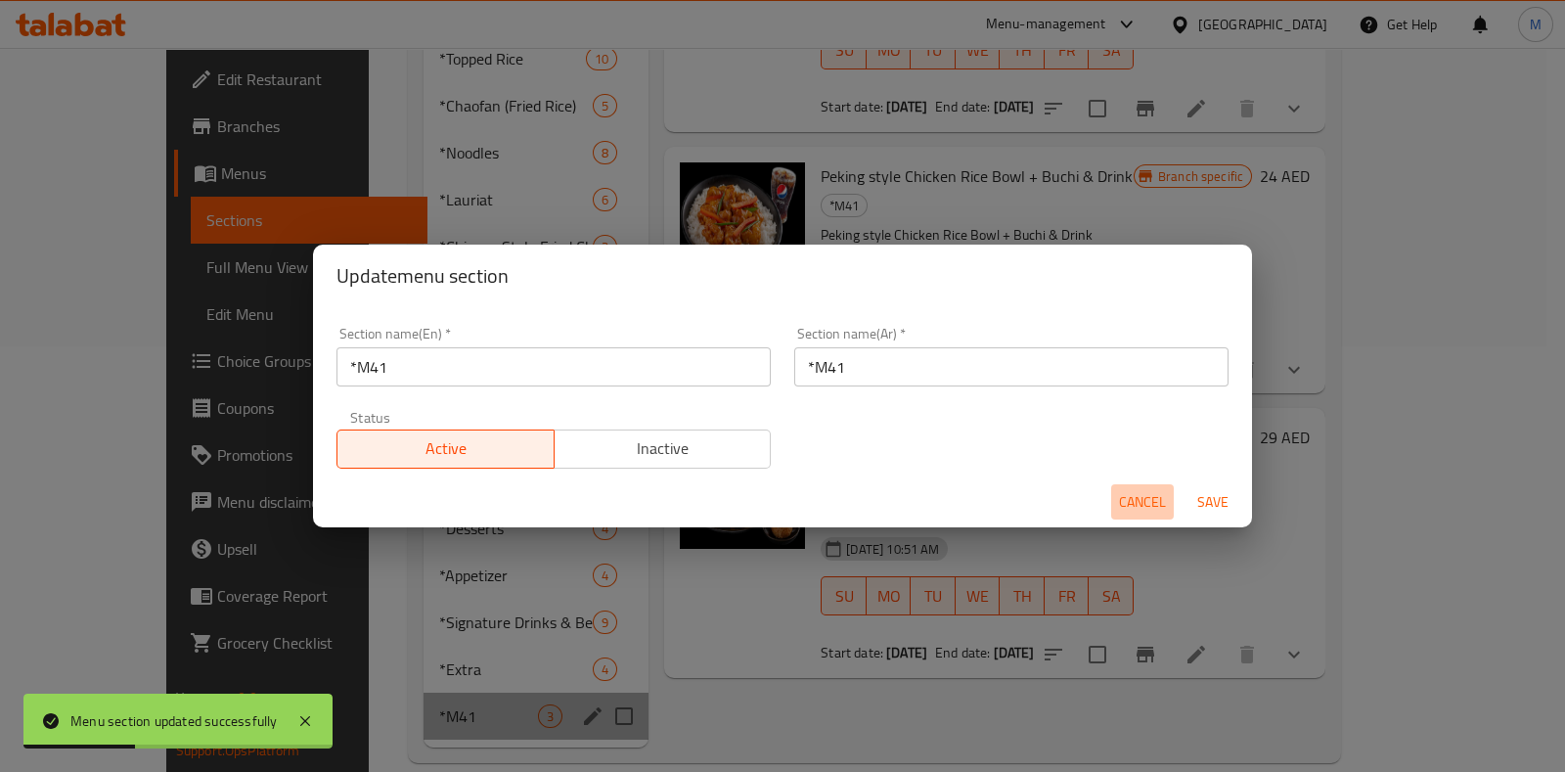
drag, startPoint x: 1120, startPoint y: 505, endPoint x: 1130, endPoint y: 506, distance: 9.8
click at [1120, 506] on span "Cancel" at bounding box center [1142, 502] width 47 height 24
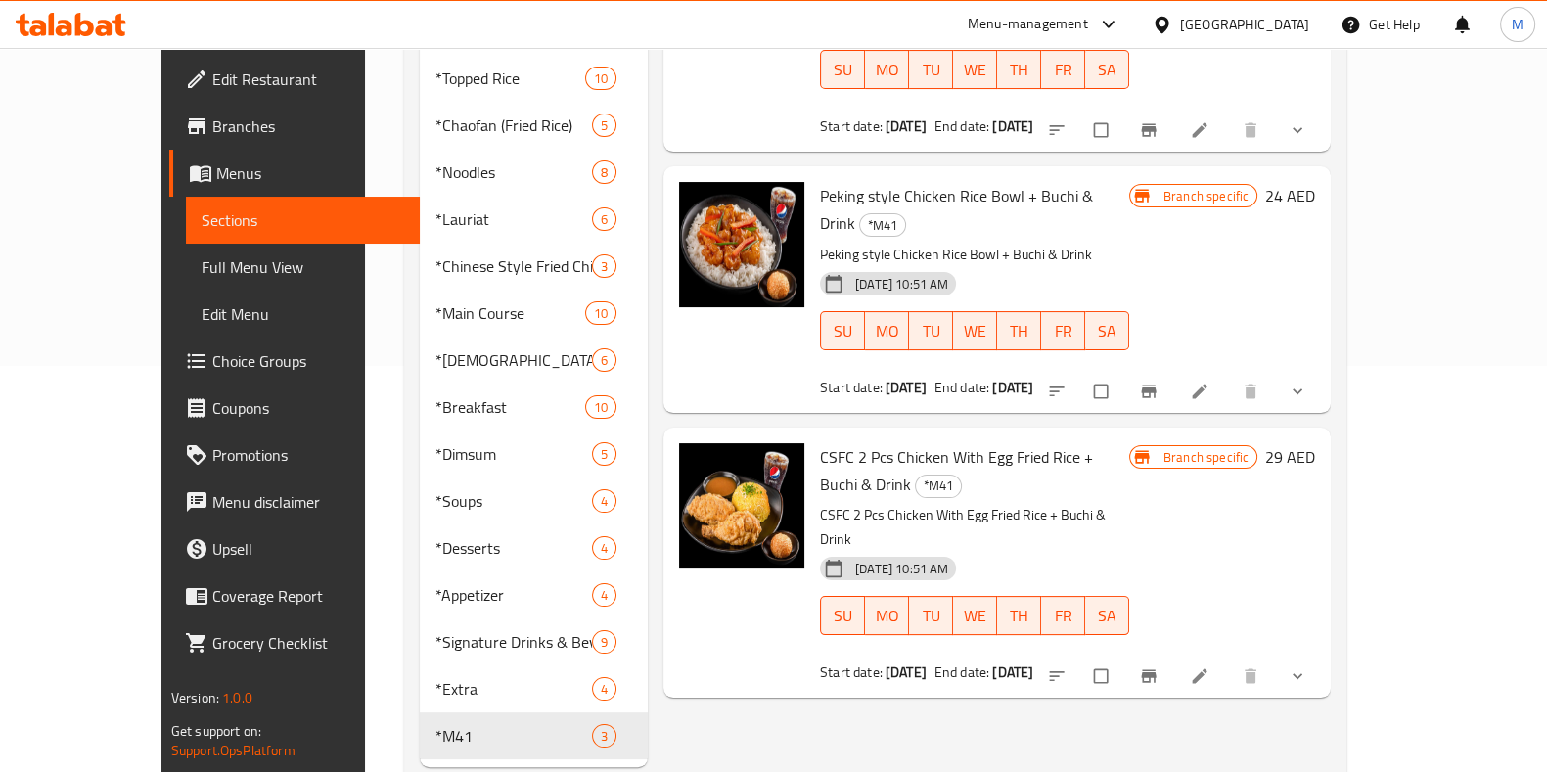
scroll to position [426, 0]
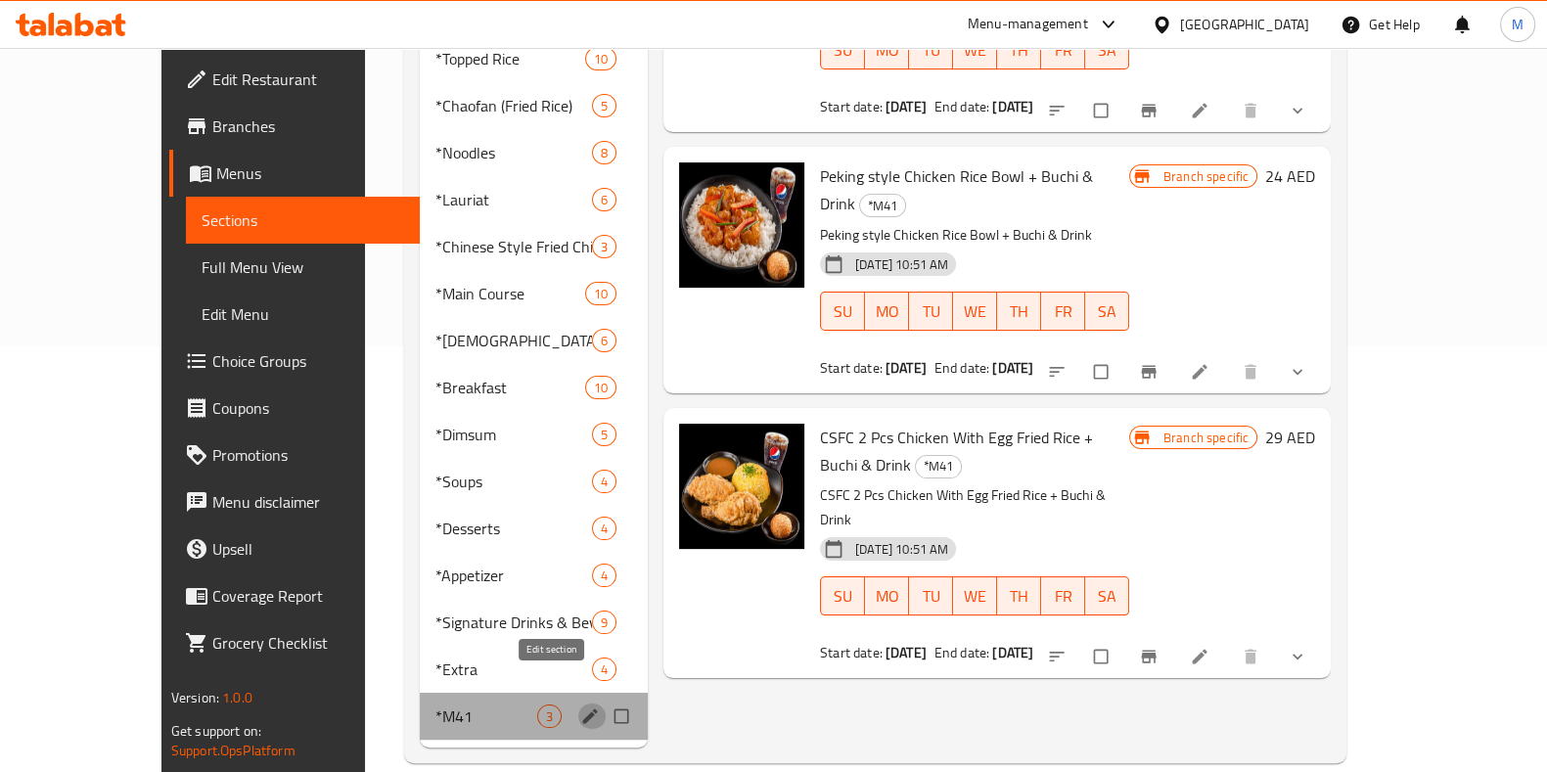
click at [583, 708] on icon "edit" at bounding box center [590, 715] width 15 height 15
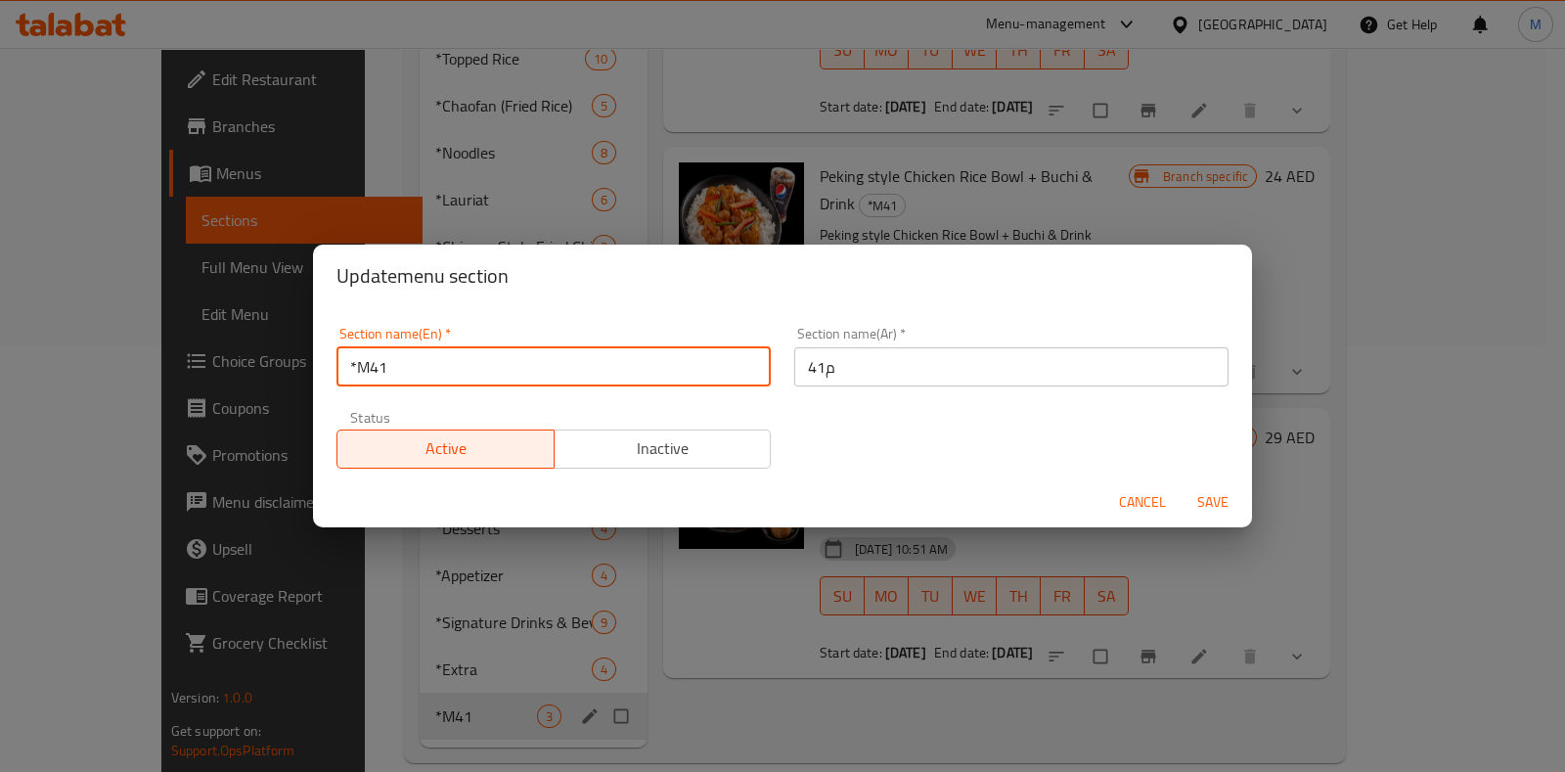
click at [355, 358] on input "*M41" at bounding box center [554, 366] width 434 height 39
type input "M41"
click at [1182, 484] on button "Save" at bounding box center [1213, 502] width 63 height 36
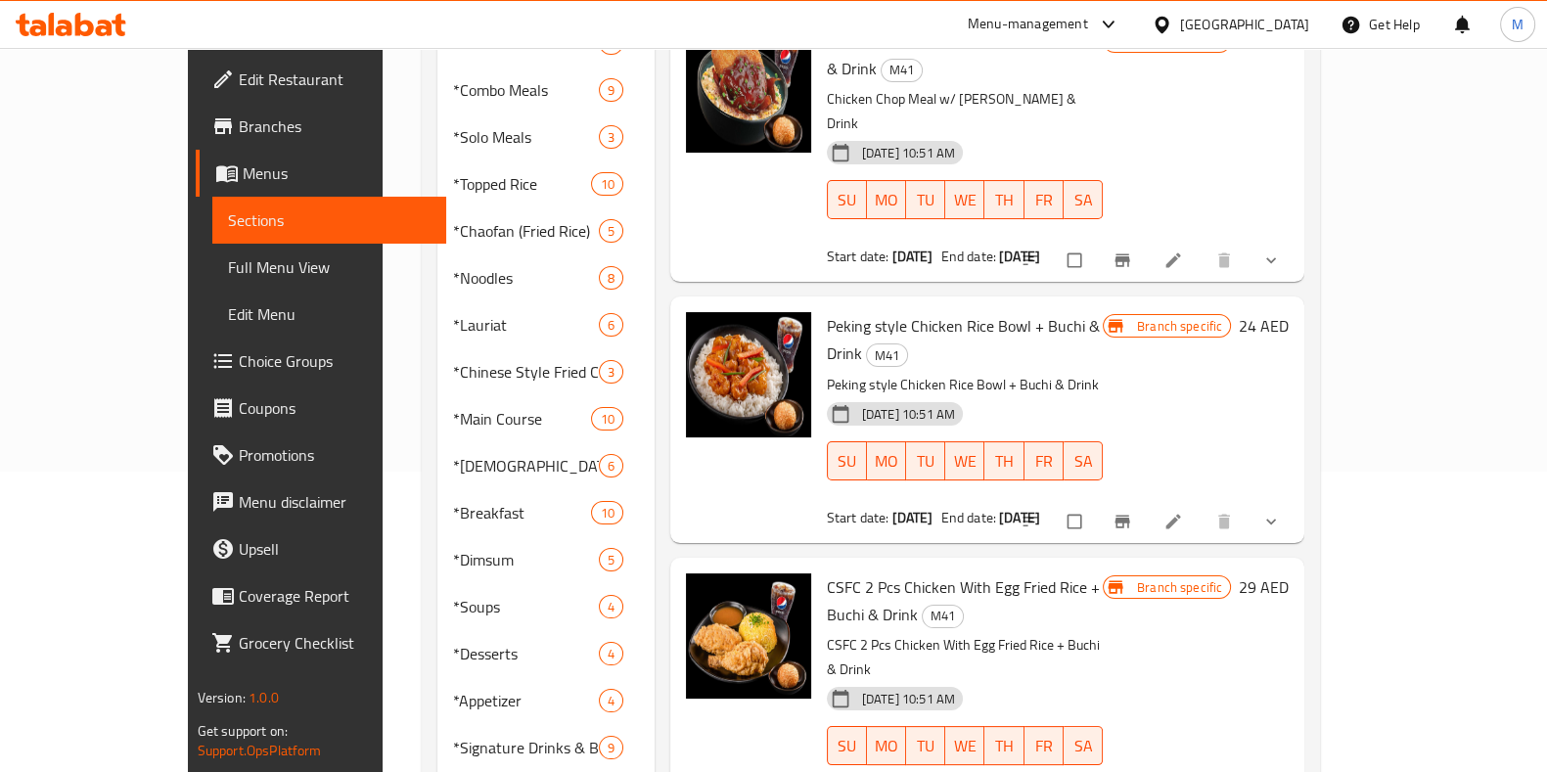
scroll to position [426, 0]
